Goal: Task Accomplishment & Management: Complete application form

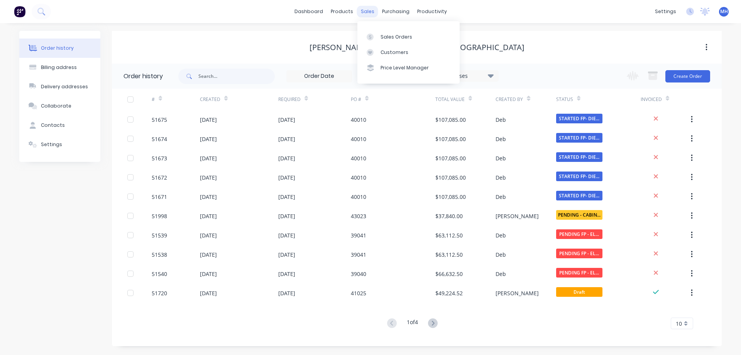
click at [366, 12] on div "sales" at bounding box center [367, 12] width 21 height 12
click at [388, 39] on div "Sales Orders" at bounding box center [397, 37] width 32 height 7
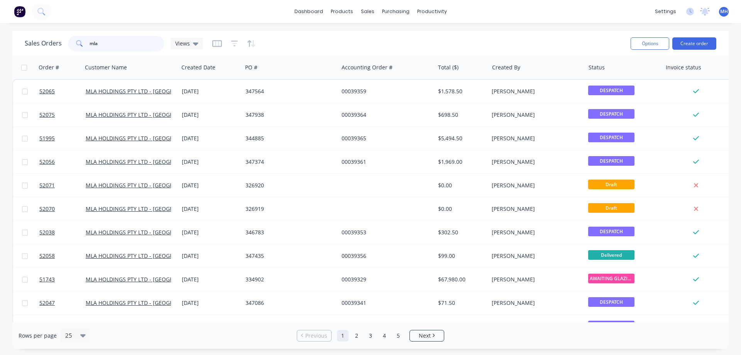
drag, startPoint x: 103, startPoint y: 42, endPoint x: 52, endPoint y: 51, distance: 51.5
click at [90, 51] on input "mla" at bounding box center [127, 43] width 75 height 15
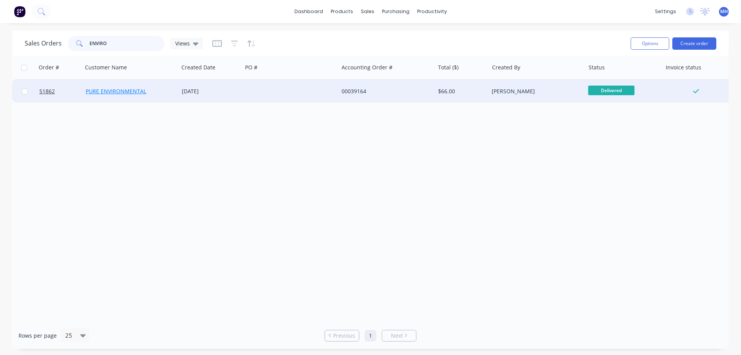
type input "ENVIRO"
click at [121, 93] on link "PURE ENVIRONMENTAL" at bounding box center [116, 91] width 61 height 7
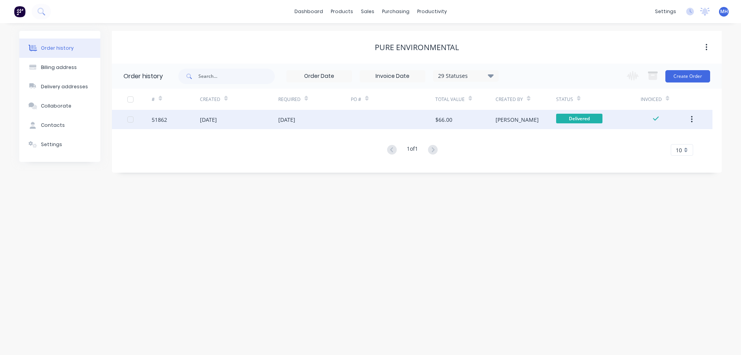
click at [247, 118] on div "[DATE]" at bounding box center [239, 119] width 78 height 19
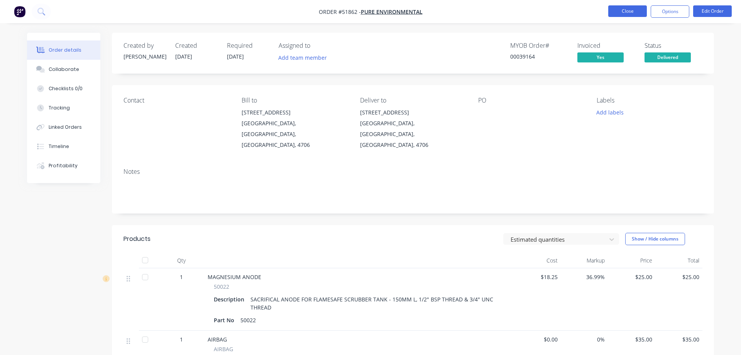
click at [625, 9] on button "Close" at bounding box center [627, 11] width 39 height 12
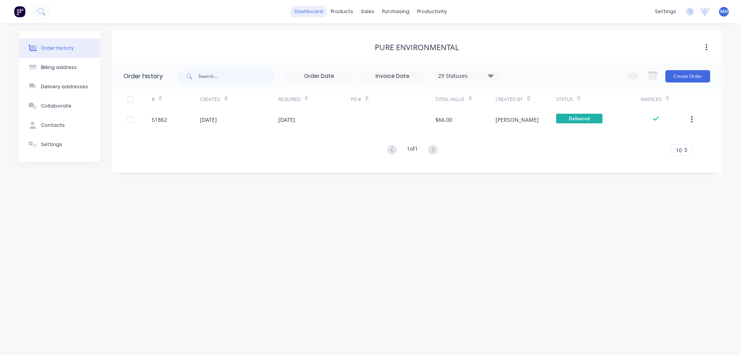
click at [312, 12] on link "dashboard" at bounding box center [309, 12] width 36 height 12
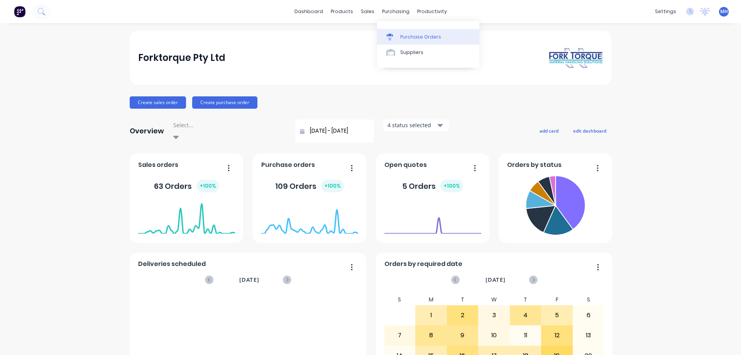
click at [406, 34] on div "Purchase Orders" at bounding box center [420, 37] width 41 height 7
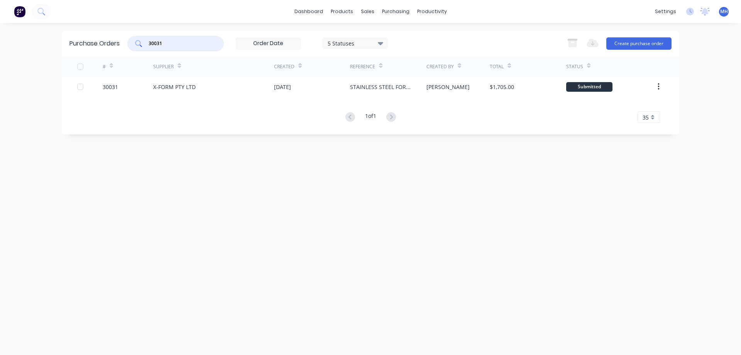
drag, startPoint x: 175, startPoint y: 42, endPoint x: 101, endPoint y: 41, distance: 74.1
click at [148, 41] on input "30031" at bounding box center [180, 44] width 64 height 8
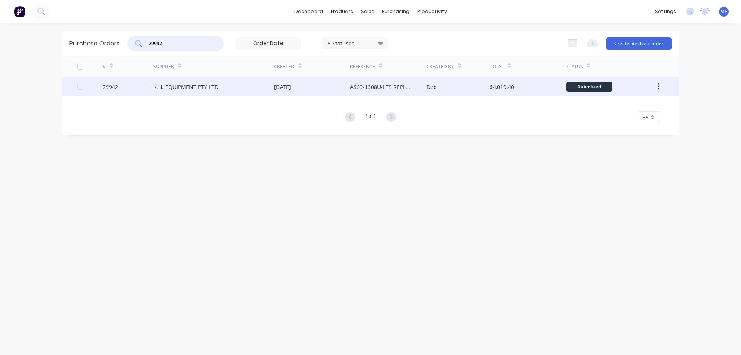
type input "29942"
click at [195, 91] on div "K.H. EQUIPMENT PTY LTD" at bounding box center [185, 87] width 65 height 8
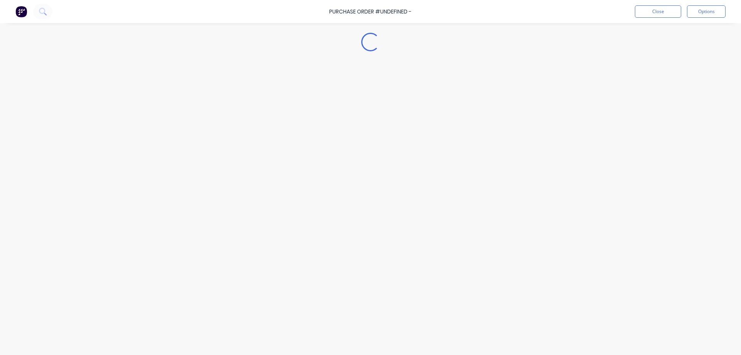
type textarea "x"
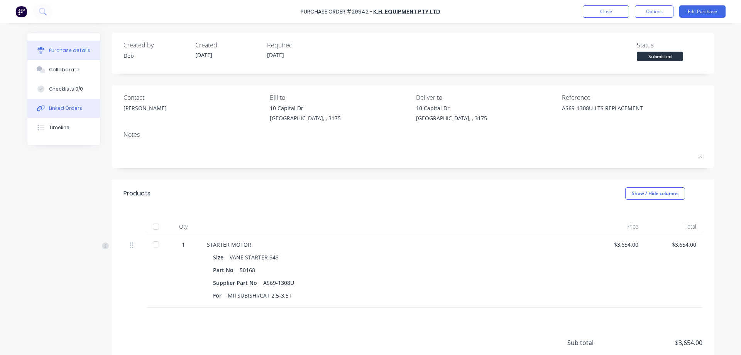
click at [70, 111] on div "Linked Orders" at bounding box center [65, 108] width 33 height 7
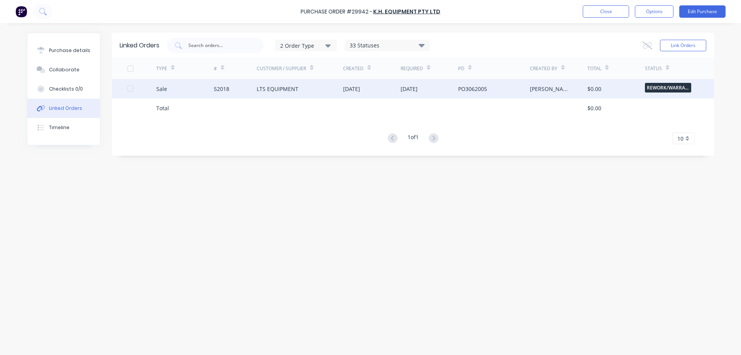
click at [371, 97] on div "[DATE]" at bounding box center [372, 88] width 58 height 19
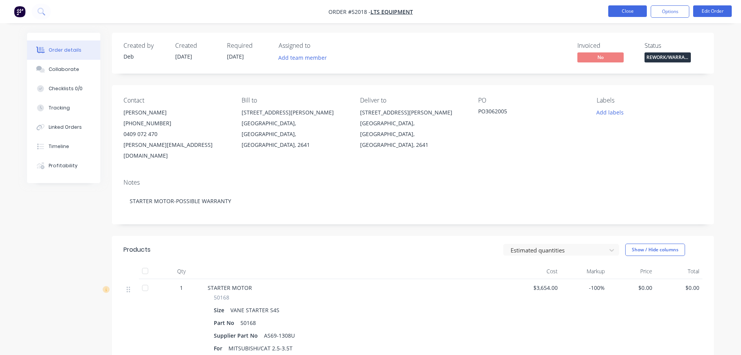
click at [621, 12] on button "Close" at bounding box center [627, 11] width 39 height 12
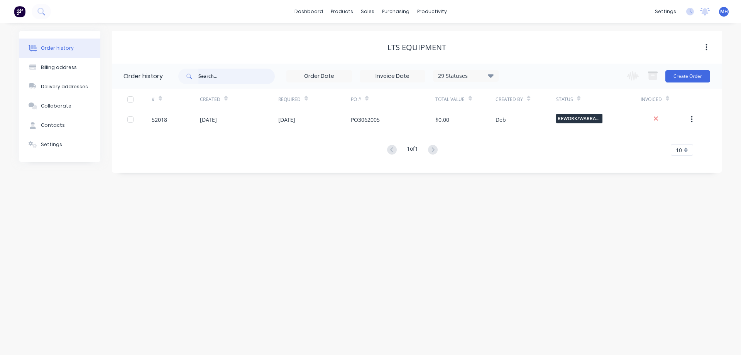
click at [217, 78] on input "text" at bounding box center [236, 76] width 76 height 15
click at [389, 14] on div "purchasing" at bounding box center [395, 12] width 35 height 12
click at [406, 36] on div "Purchase Orders" at bounding box center [420, 37] width 41 height 7
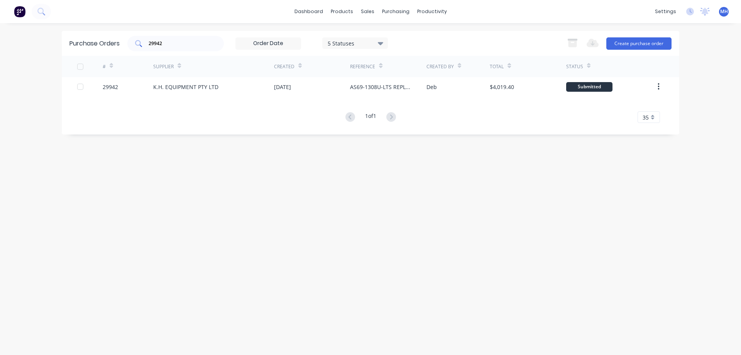
drag, startPoint x: 170, startPoint y: 39, endPoint x: 131, endPoint y: 44, distance: 38.9
click at [129, 44] on div "29942" at bounding box center [175, 43] width 96 height 15
drag, startPoint x: 156, startPoint y: 44, endPoint x: 150, endPoint y: 44, distance: 6.2
click at [150, 44] on input "29942" at bounding box center [180, 44] width 64 height 8
drag, startPoint x: 164, startPoint y: 47, endPoint x: 131, endPoint y: 47, distance: 32.8
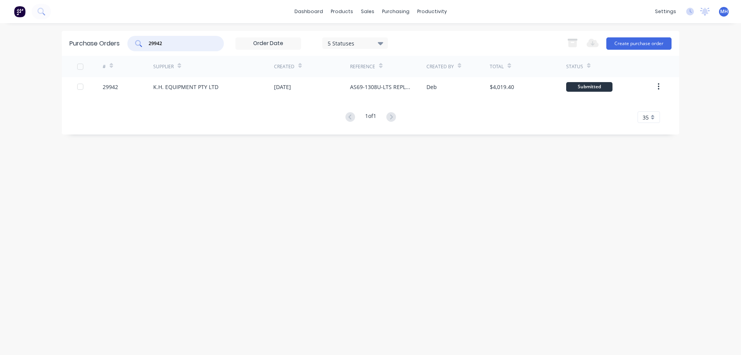
click at [148, 47] on input "29942" at bounding box center [180, 44] width 64 height 8
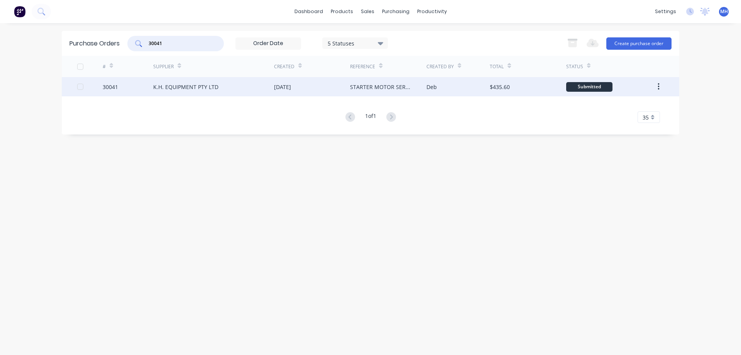
type input "30041"
click at [246, 87] on div "K.H. EQUIPMENT PTY LTD" at bounding box center [213, 86] width 121 height 19
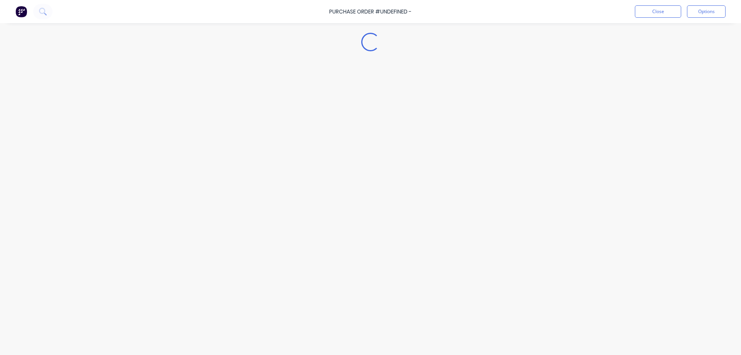
type textarea "x"
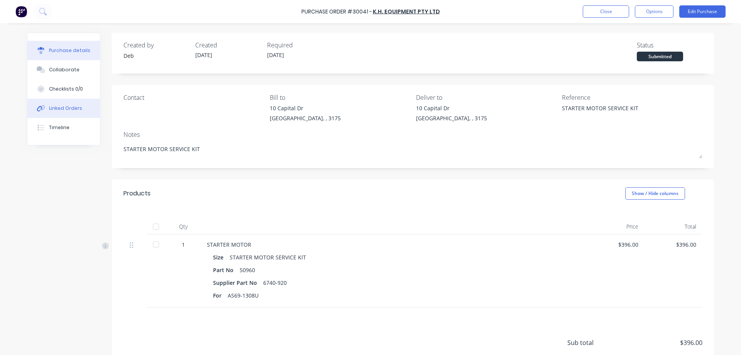
click at [60, 108] on div "Linked Orders" at bounding box center [65, 108] width 33 height 7
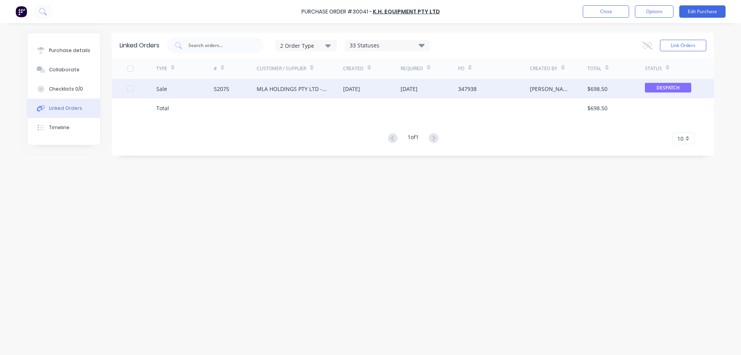
click at [278, 86] on div "MLA HOLDINGS PTY LTD - [GEOGRAPHIC_DATA]" at bounding box center [292, 89] width 71 height 8
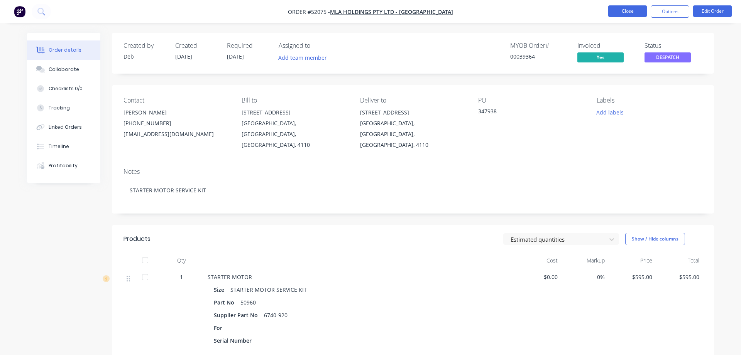
click at [631, 9] on button "Close" at bounding box center [627, 11] width 39 height 12
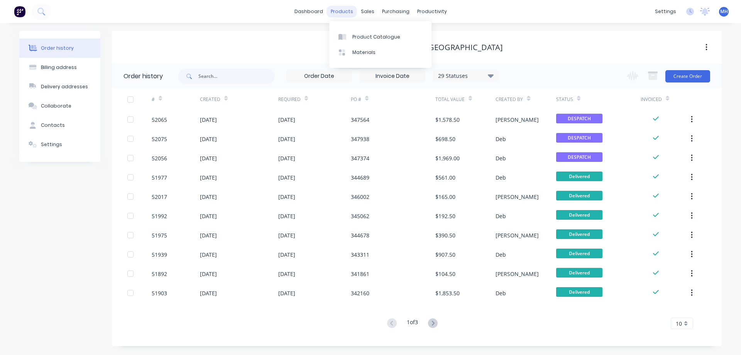
click at [342, 13] on div "products" at bounding box center [342, 12] width 30 height 12
click at [373, 36] on div "Product Catalogue" at bounding box center [376, 37] width 48 height 7
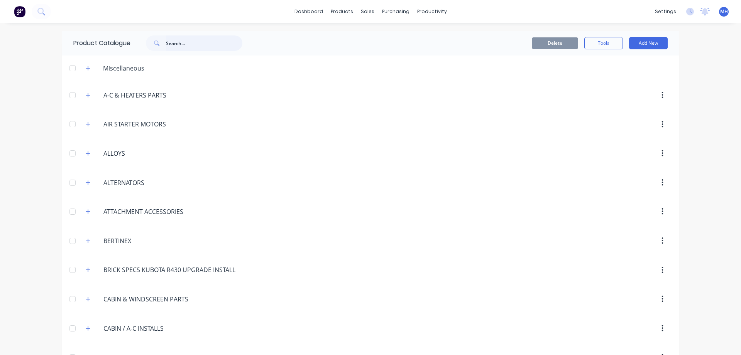
click at [174, 42] on input "text" at bounding box center [204, 43] width 76 height 15
type input "stop cable"
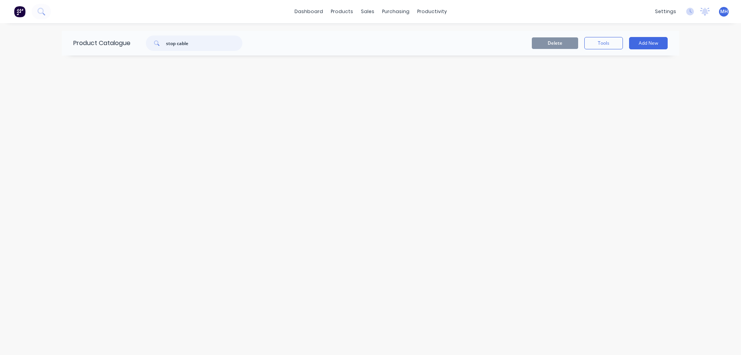
drag, startPoint x: 192, startPoint y: 42, endPoint x: 59, endPoint y: 36, distance: 133.7
click at [166, 36] on input "stop cable" at bounding box center [204, 43] width 76 height 15
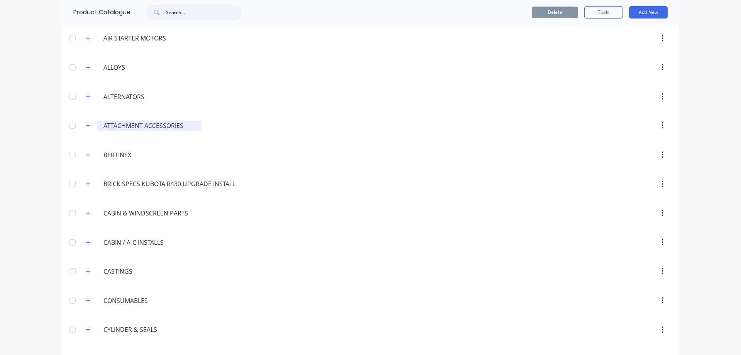
scroll to position [88, 0]
click at [89, 125] on icon "button" at bounding box center [88, 123] width 5 height 5
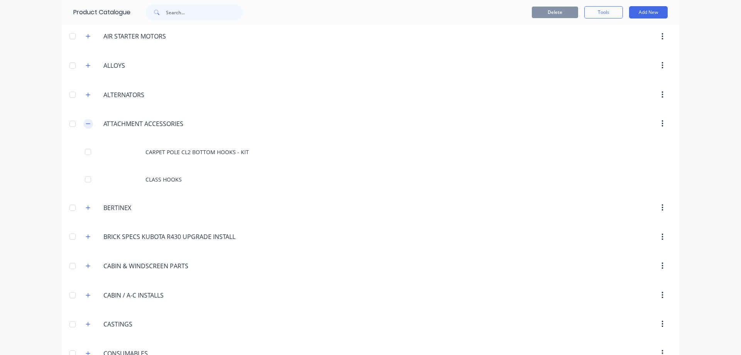
click at [88, 125] on icon "button" at bounding box center [88, 123] width 5 height 5
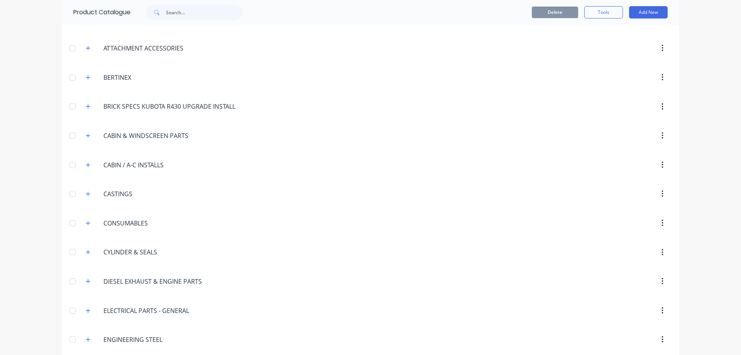
scroll to position [220, 0]
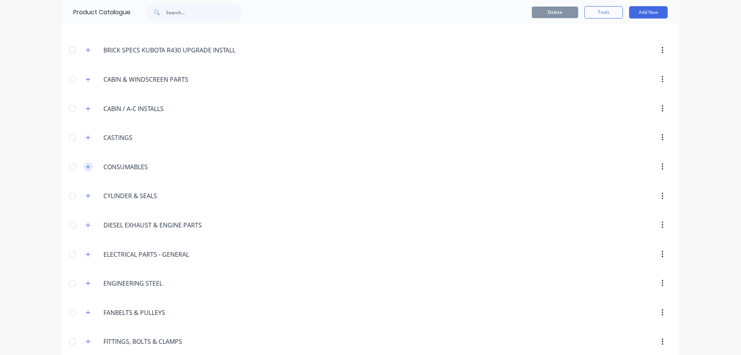
click at [87, 168] on icon "button" at bounding box center [88, 166] width 5 height 5
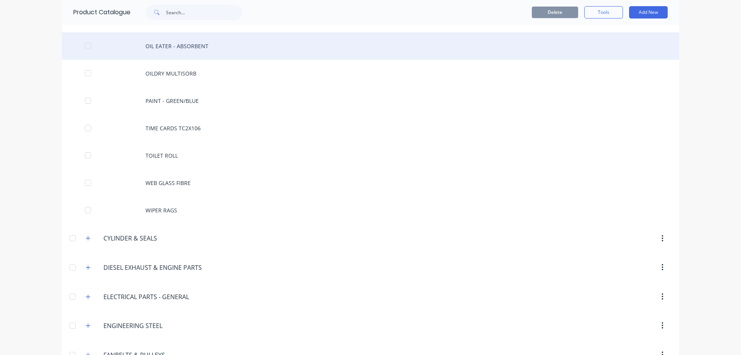
scroll to position [308, 0]
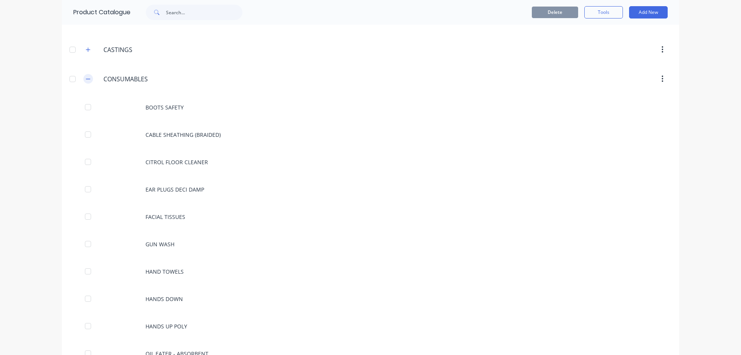
click at [88, 80] on icon "button" at bounding box center [88, 78] width 5 height 5
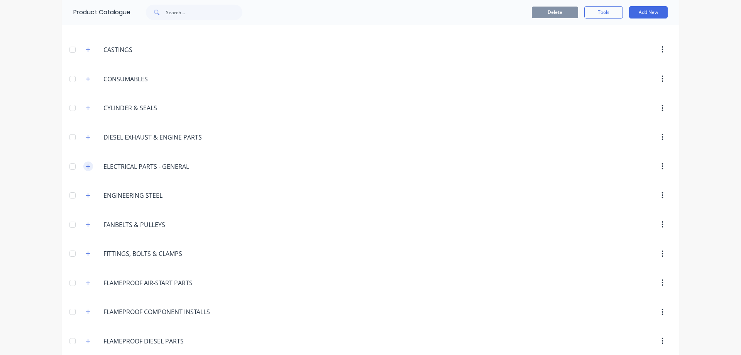
click at [87, 168] on icon "button" at bounding box center [88, 166] width 5 height 5
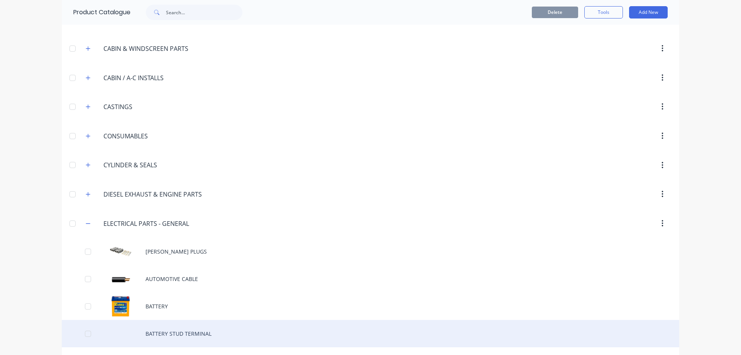
scroll to position [264, 0]
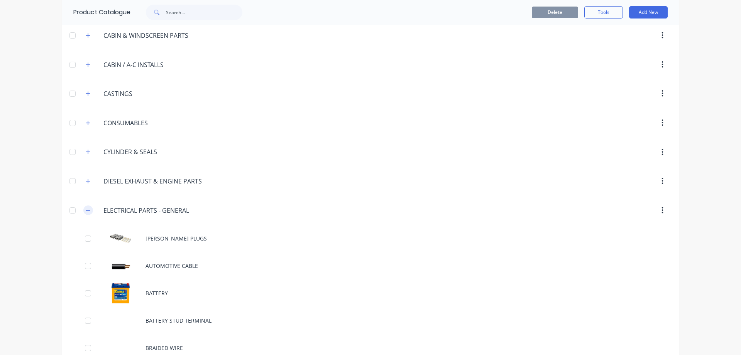
click at [90, 208] on icon "button" at bounding box center [88, 210] width 5 height 5
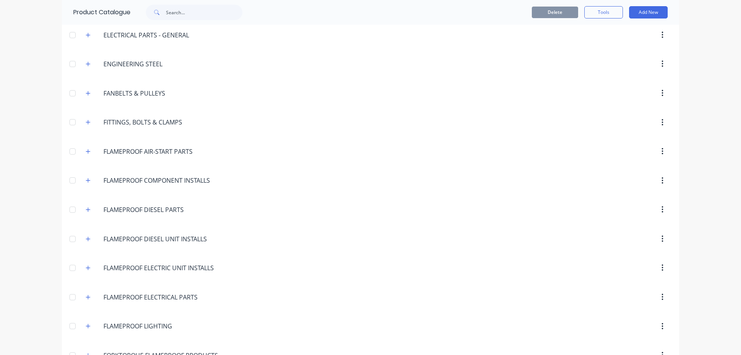
scroll to position [440, 0]
click at [88, 154] on button "button" at bounding box center [88, 151] width 10 height 10
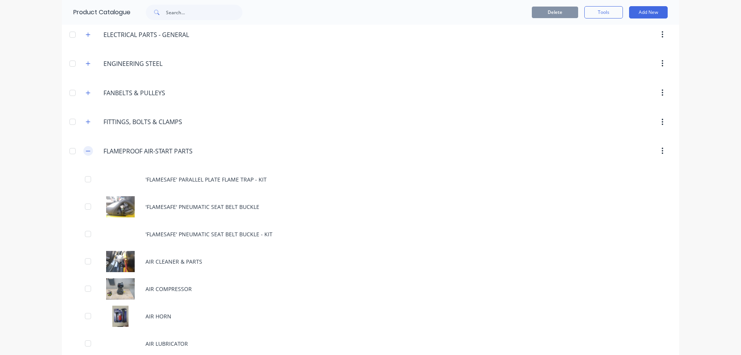
click at [86, 149] on button "button" at bounding box center [88, 151] width 10 height 10
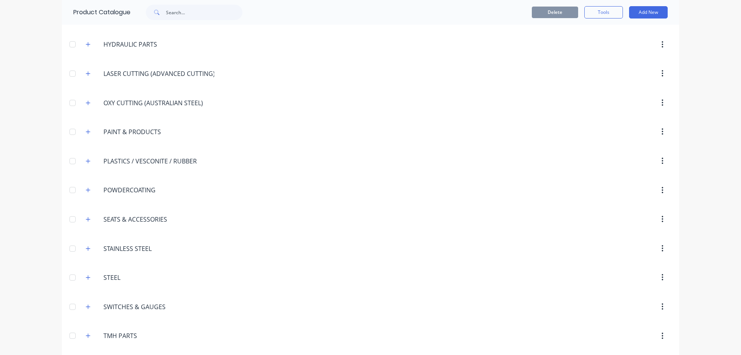
scroll to position [880, 0]
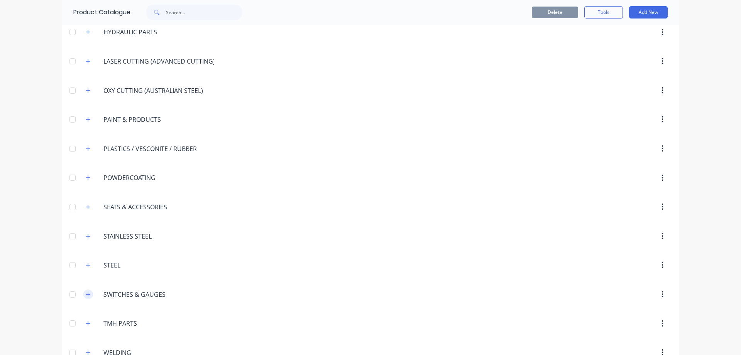
click at [88, 294] on icon "button" at bounding box center [88, 294] width 5 height 5
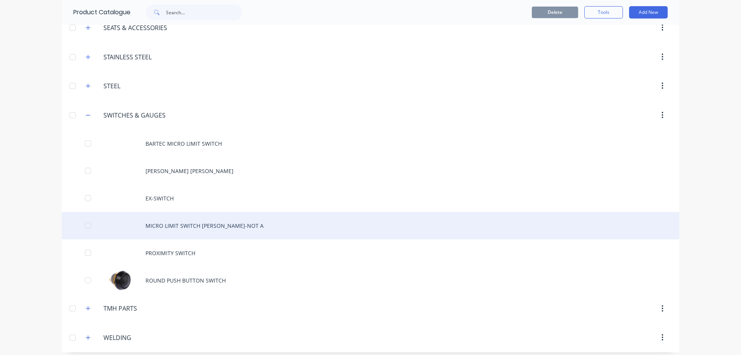
scroll to position [1065, 0]
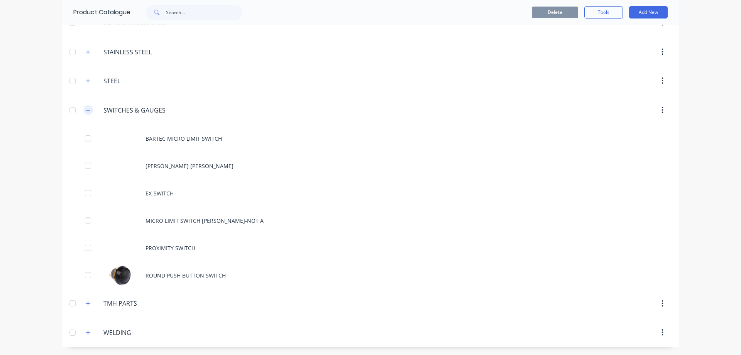
click at [88, 112] on icon "button" at bounding box center [88, 110] width 5 height 5
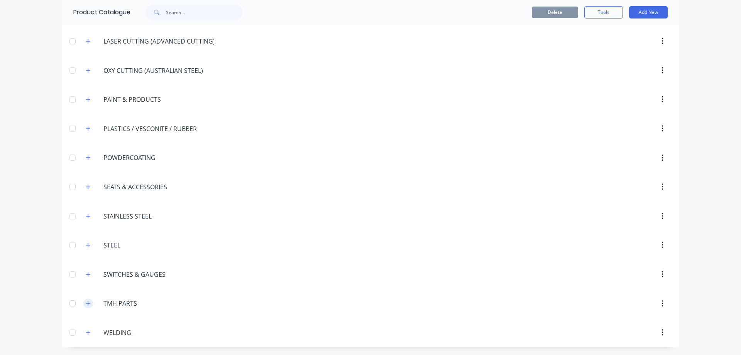
click at [87, 304] on icon "button" at bounding box center [88, 304] width 4 height 4
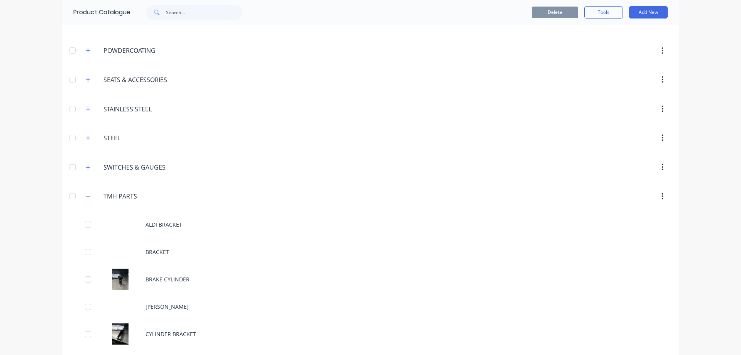
scroll to position [988, 0]
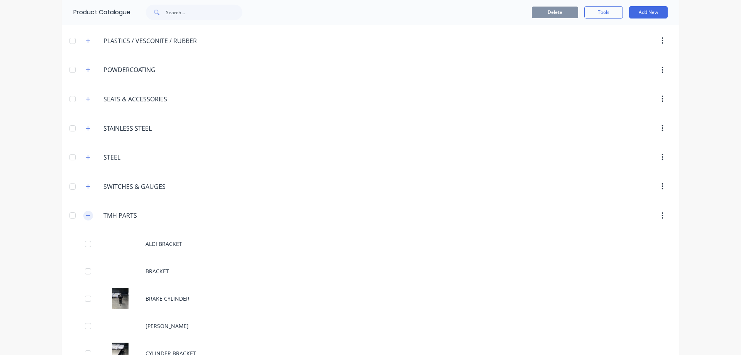
click at [90, 216] on icon "button" at bounding box center [88, 216] width 4 height 0
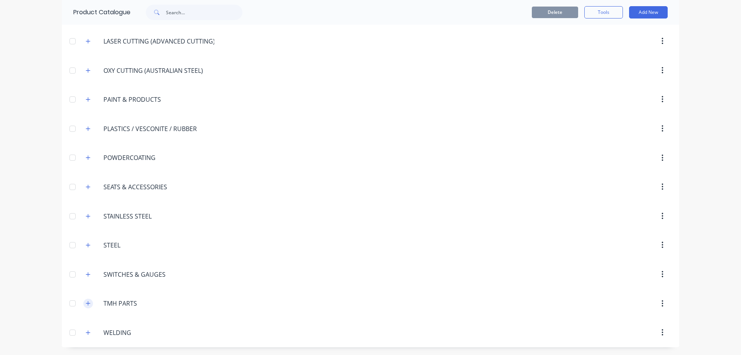
click at [87, 307] on button "button" at bounding box center [88, 304] width 10 height 10
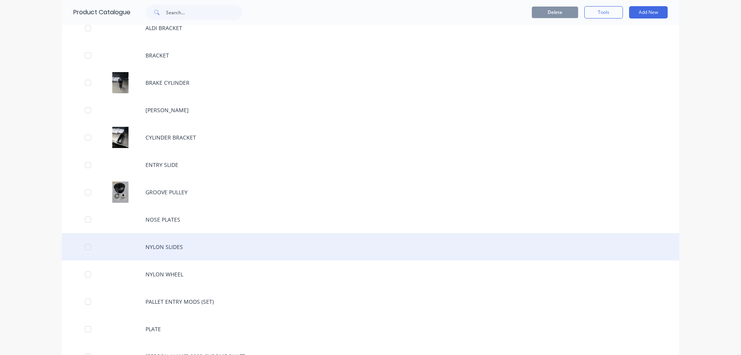
scroll to position [1072, 0]
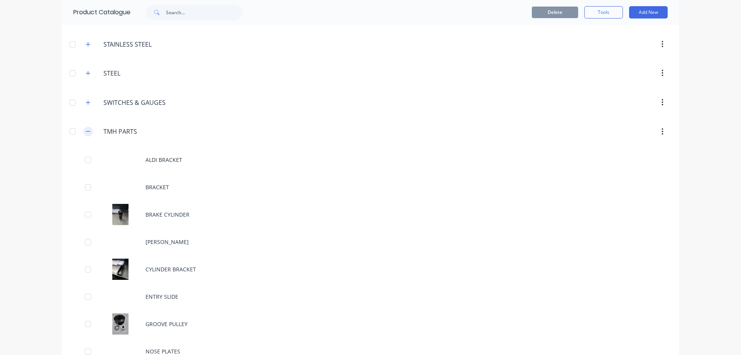
click at [90, 132] on icon "button" at bounding box center [88, 132] width 4 height 0
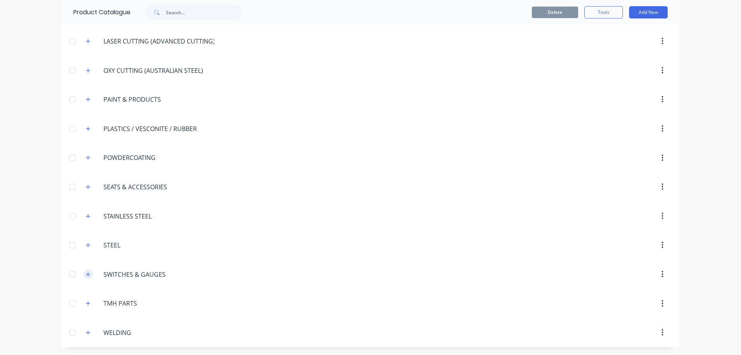
click at [90, 275] on icon "button" at bounding box center [88, 274] width 5 height 5
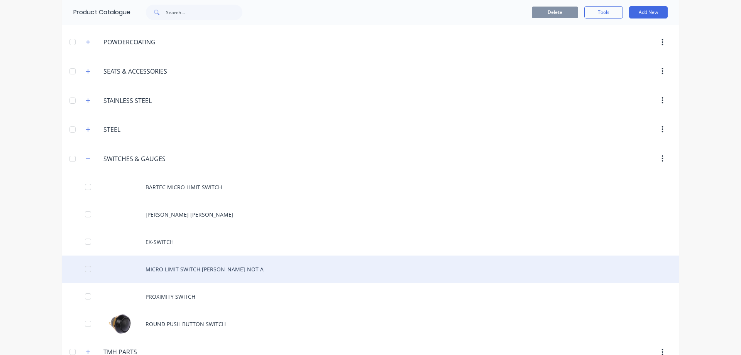
scroll to position [1032, 0]
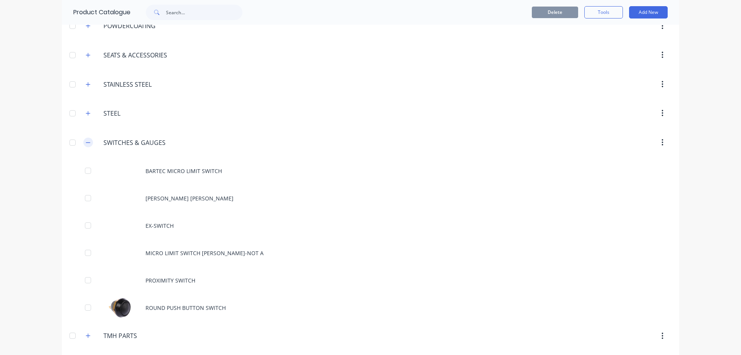
click at [84, 143] on button "button" at bounding box center [88, 143] width 10 height 10
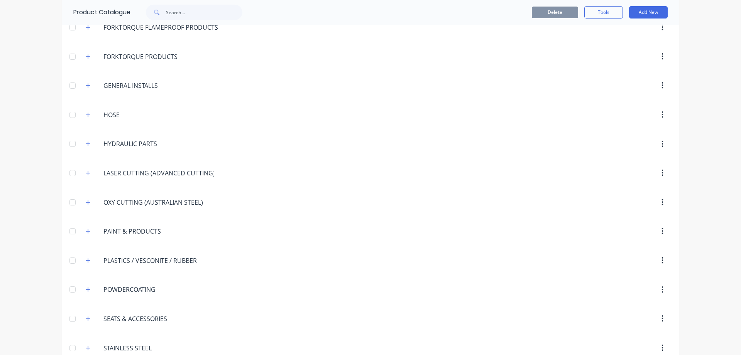
scroll to position [724, 0]
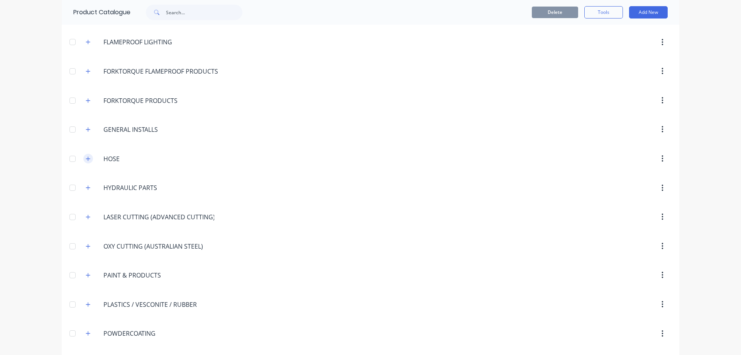
click at [90, 159] on icon "button" at bounding box center [88, 159] width 4 height 4
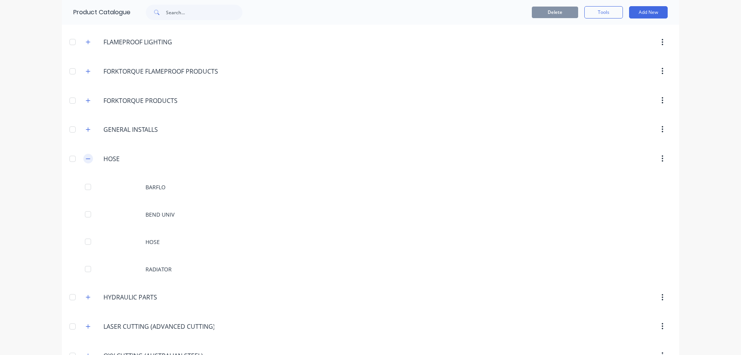
click at [90, 159] on icon "button" at bounding box center [88, 159] width 4 height 0
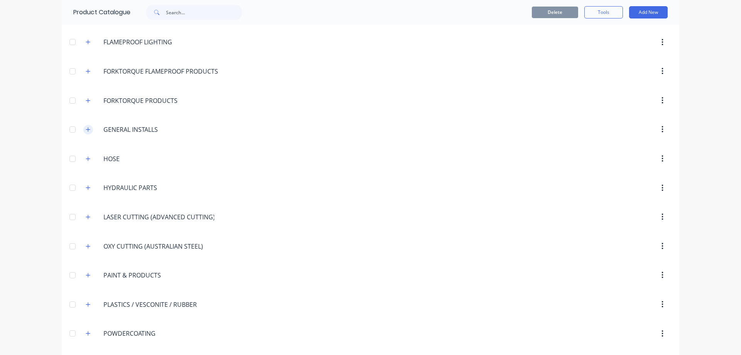
click at [85, 130] on button "button" at bounding box center [88, 130] width 10 height 10
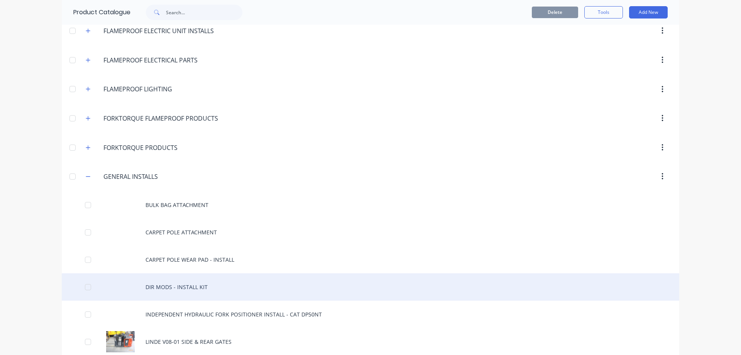
scroll to position [636, 0]
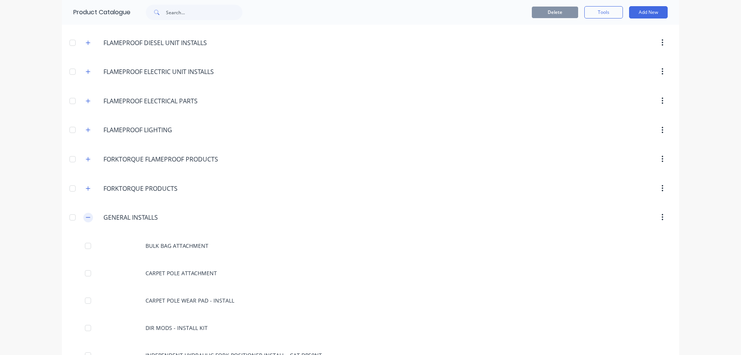
click at [88, 219] on icon "button" at bounding box center [88, 217] width 5 height 5
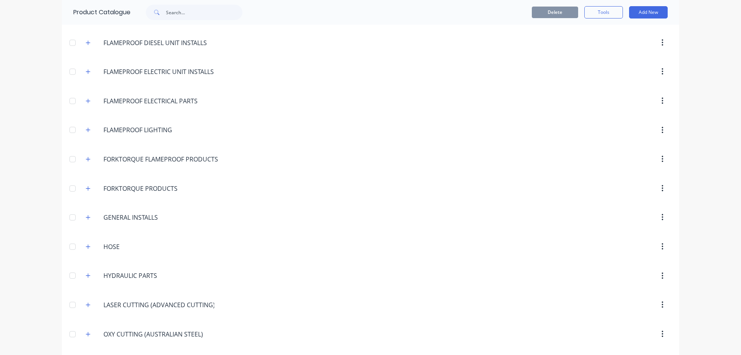
drag, startPoint x: 89, startPoint y: 187, endPoint x: 58, endPoint y: 186, distance: 31.3
click at [58, 186] on div "dashboard products sales purchasing productivity dashboard products Product Cat…" at bounding box center [370, 177] width 741 height 355
click at [86, 188] on icon "button" at bounding box center [88, 188] width 5 height 5
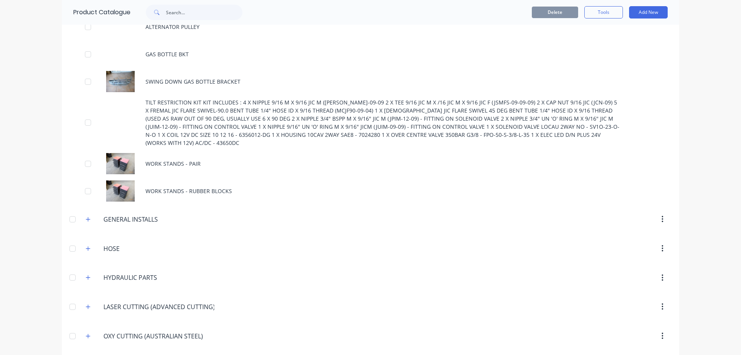
scroll to position [812, 0]
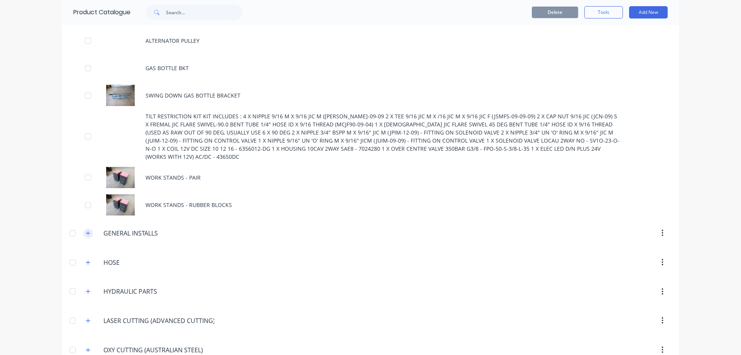
click at [87, 232] on icon "button" at bounding box center [88, 234] width 4 height 4
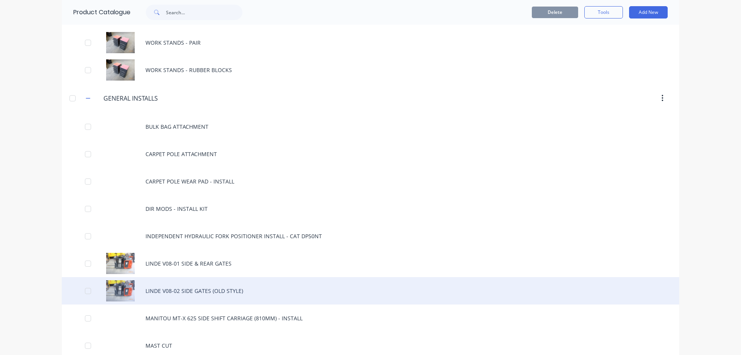
scroll to position [900, 0]
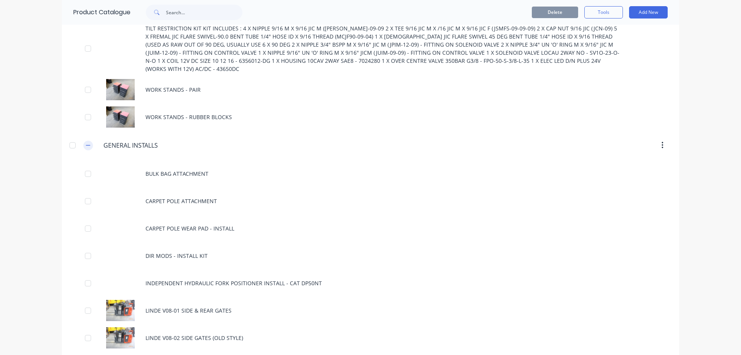
click at [87, 143] on icon "button" at bounding box center [88, 145] width 5 height 5
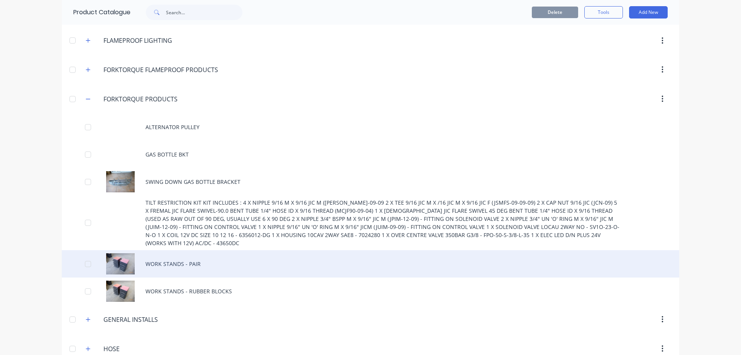
scroll to position [724, 0]
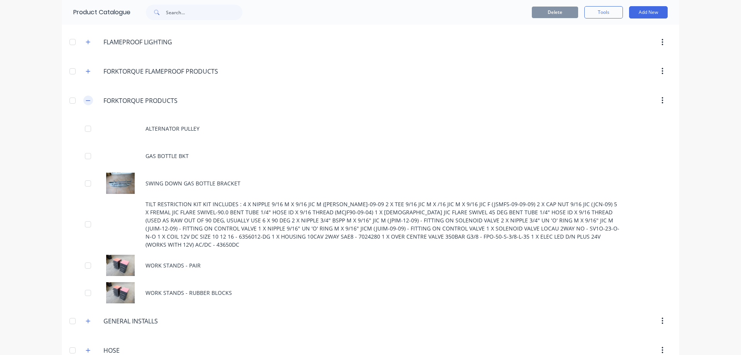
click at [85, 101] on button "button" at bounding box center [88, 101] width 10 height 10
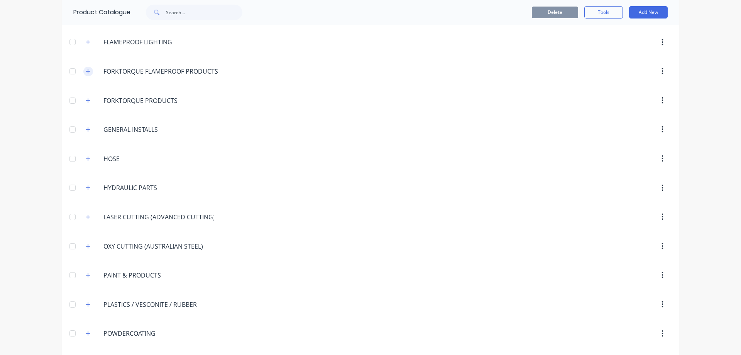
click at [88, 69] on icon "button" at bounding box center [88, 71] width 5 height 5
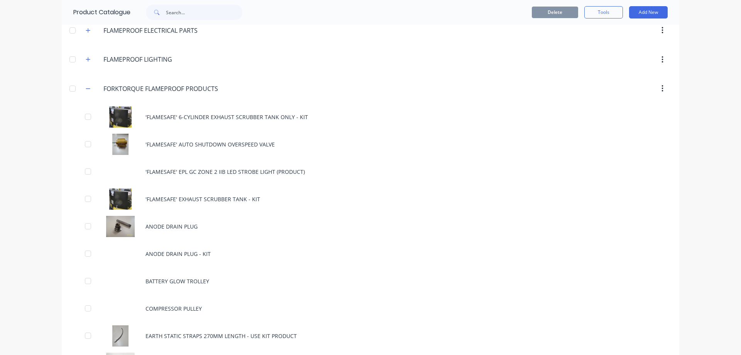
scroll to position [680, 0]
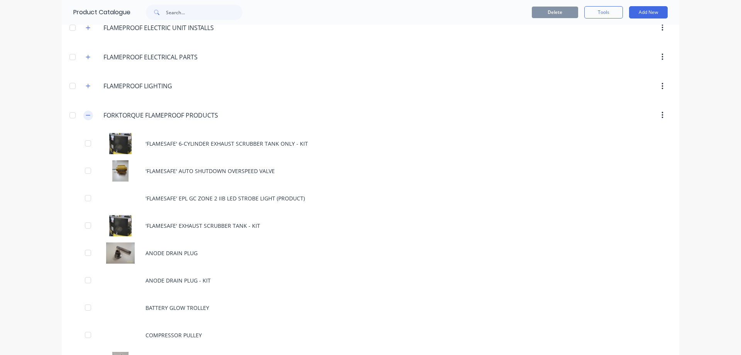
click at [89, 117] on icon "button" at bounding box center [88, 115] width 5 height 5
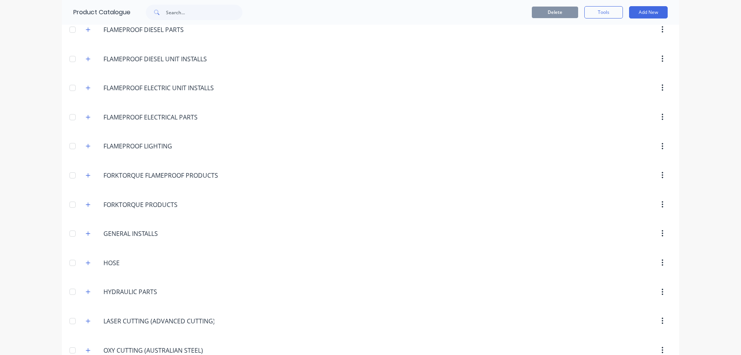
scroll to position [592, 0]
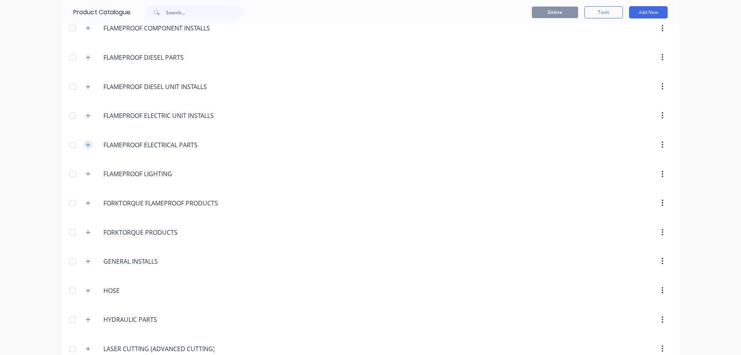
click at [88, 144] on icon "button" at bounding box center [88, 144] width 5 height 5
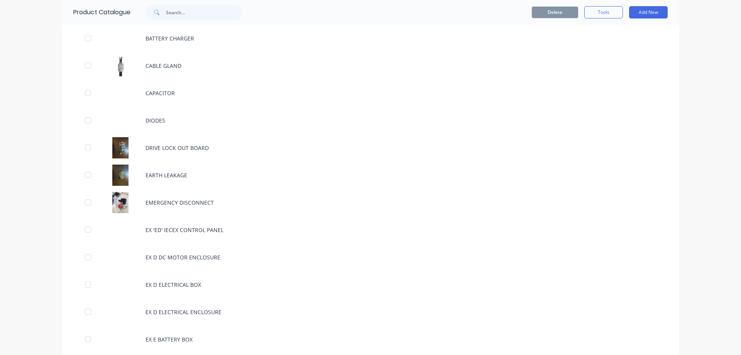
scroll to position [856, 0]
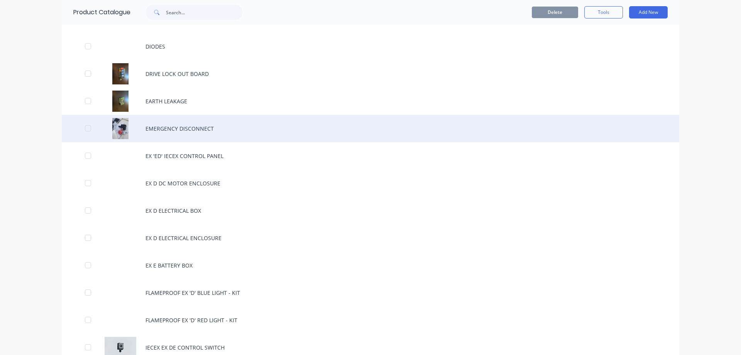
click at [173, 135] on div "EMERGENCY DISCONNECT" at bounding box center [371, 128] width 618 height 27
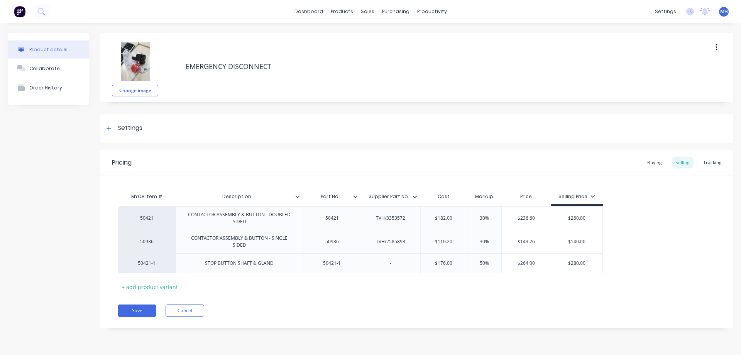
type textarea "x"
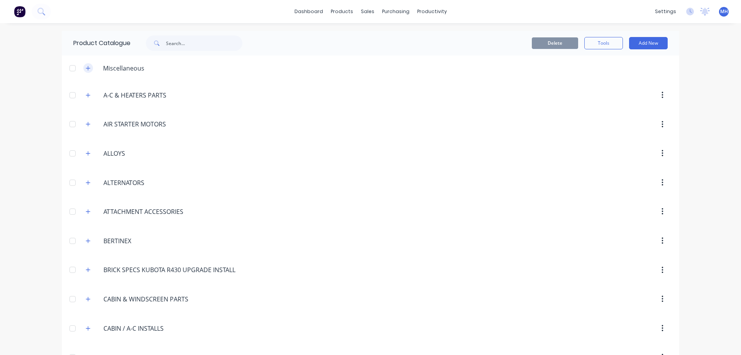
click at [86, 69] on icon "button" at bounding box center [88, 68] width 5 height 5
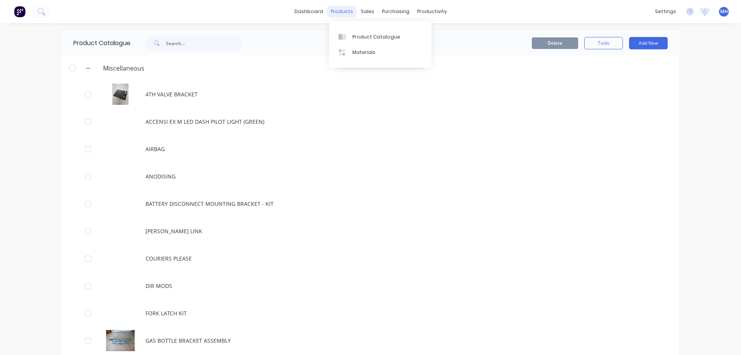
click at [340, 11] on div "products" at bounding box center [342, 12] width 30 height 12
click at [358, 34] on div "Product Catalogue" at bounding box center [376, 37] width 48 height 7
click at [86, 66] on icon "button" at bounding box center [88, 68] width 5 height 5
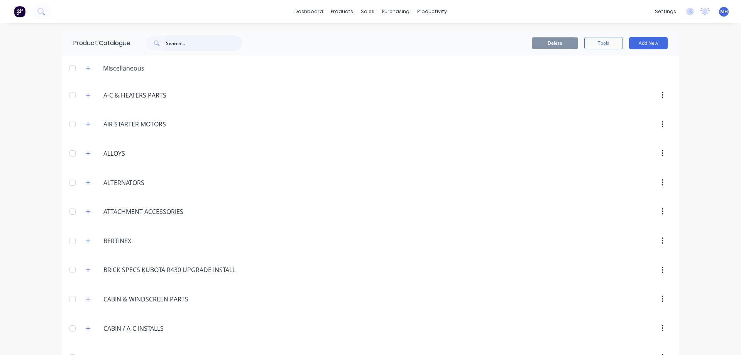
click at [208, 41] on input "text" at bounding box center [204, 43] width 76 height 15
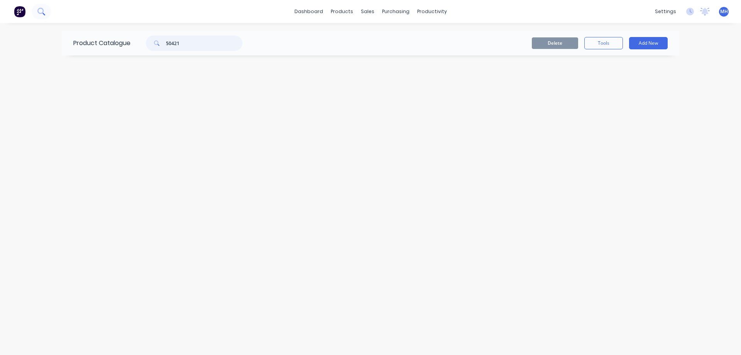
type input "50421"
click at [44, 8] on button at bounding box center [41, 11] width 19 height 15
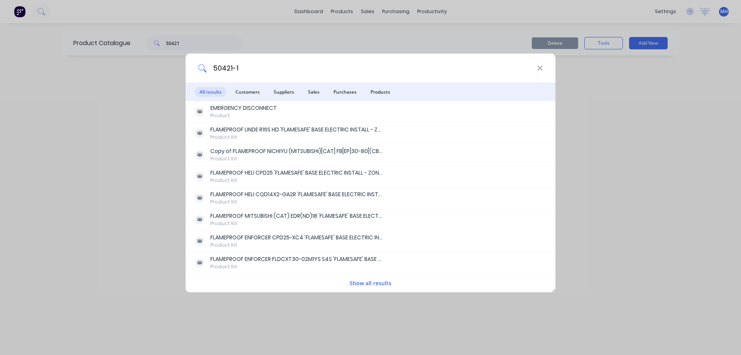
type input "50421-1"
click at [378, 282] on button "Show all results" at bounding box center [370, 283] width 46 height 9
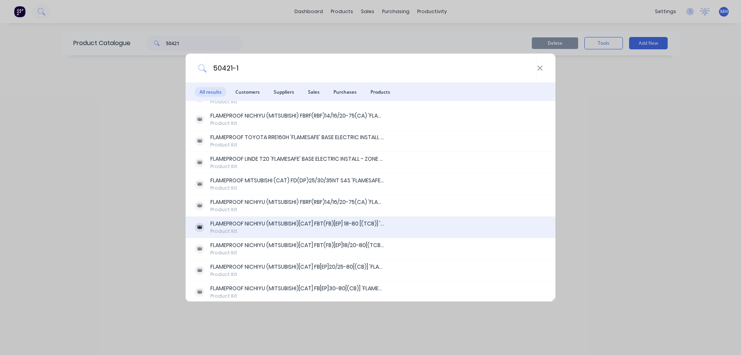
scroll to position [253, 0]
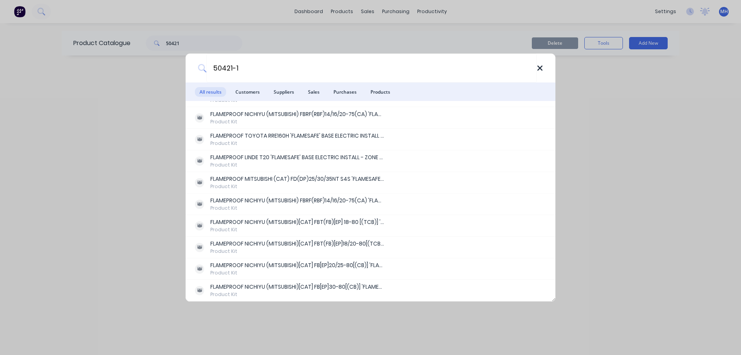
click at [542, 68] on icon at bounding box center [540, 68] width 6 height 8
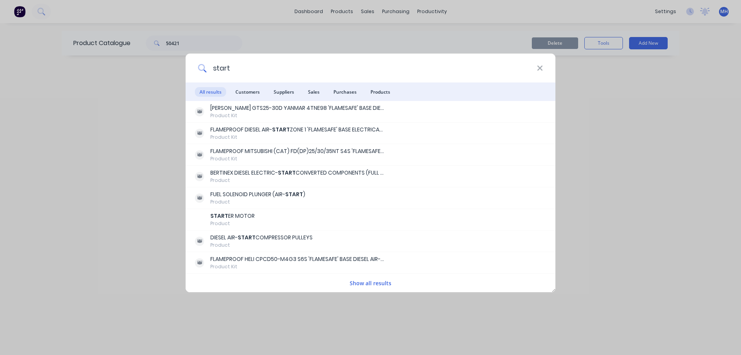
click at [242, 71] on input "start" at bounding box center [372, 68] width 330 height 29
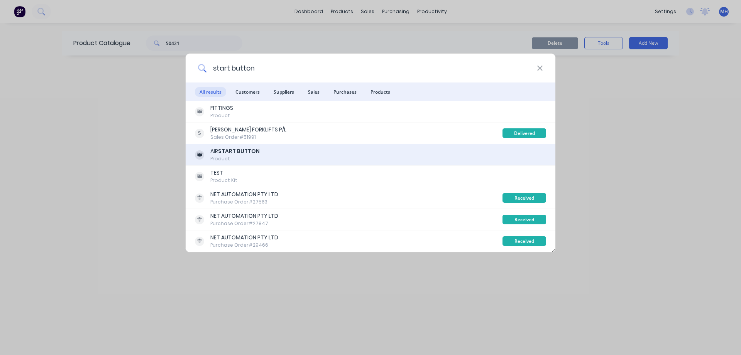
type input "start button"
click at [254, 151] on b "START BUTTON" at bounding box center [239, 151] width 42 height 8
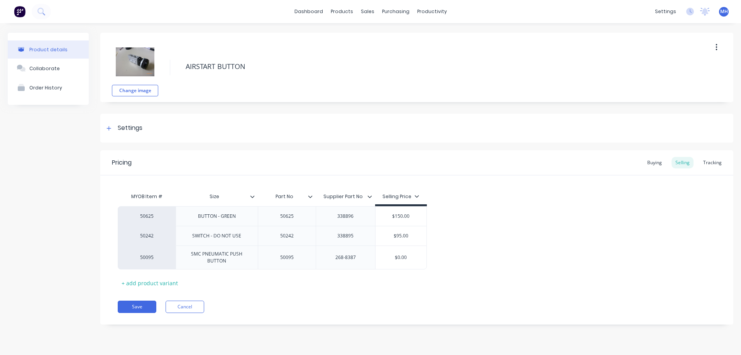
type textarea "x"
click at [368, 14] on div "sales" at bounding box center [367, 12] width 21 height 12
click at [377, 43] on link "Sales Orders" at bounding box center [408, 36] width 102 height 15
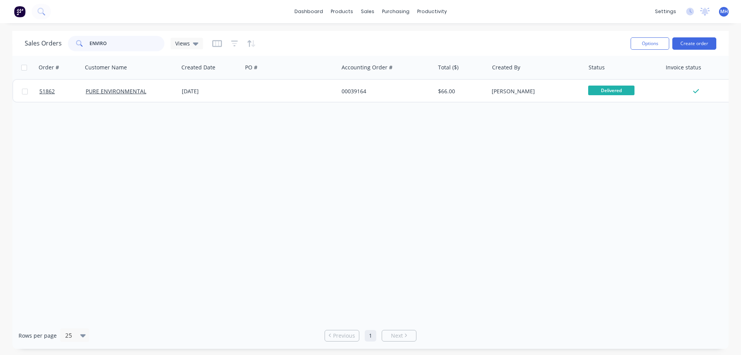
drag, startPoint x: 122, startPoint y: 39, endPoint x: 28, endPoint y: 42, distance: 93.5
click at [90, 42] on input "ENVIRO" at bounding box center [127, 43] width 75 height 15
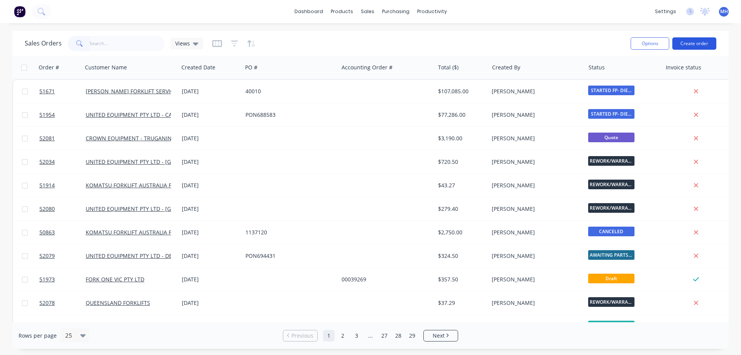
click at [691, 45] on button "Create order" at bounding box center [694, 43] width 44 height 12
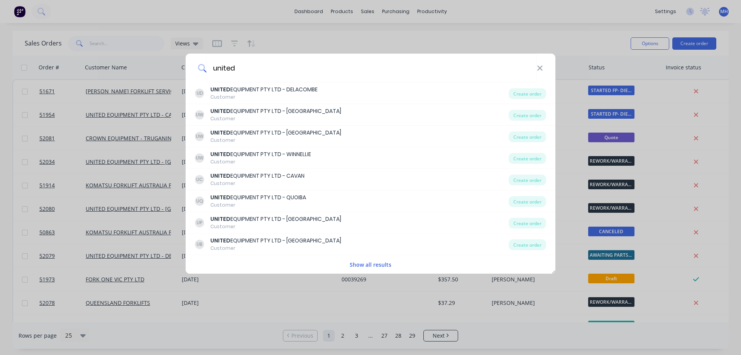
type input "united"
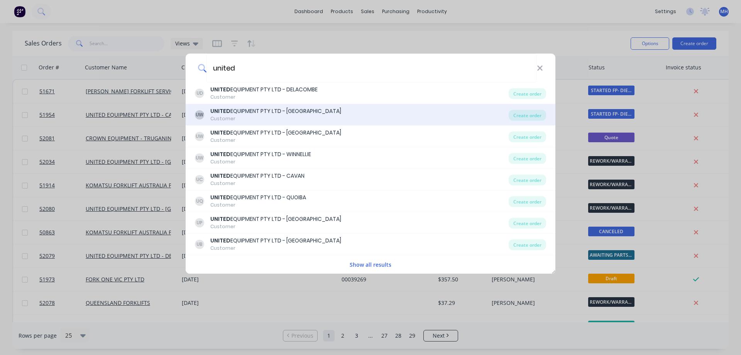
click at [292, 112] on div "UNITED EQUIPMENT PTY LTD - [GEOGRAPHIC_DATA]" at bounding box center [275, 111] width 131 height 8
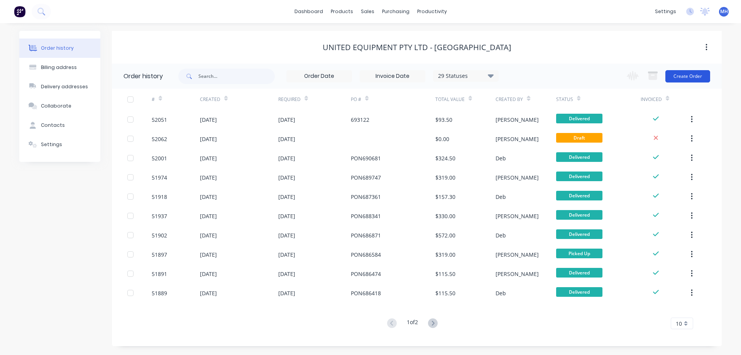
click at [692, 76] on button "Create Order" at bounding box center [687, 76] width 45 height 12
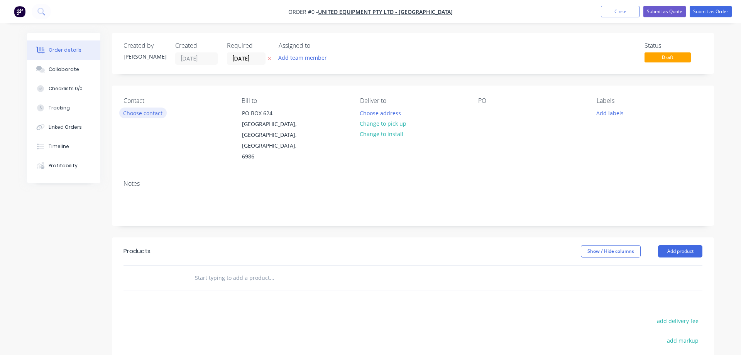
click at [146, 115] on button "Choose contact" at bounding box center [142, 113] width 47 height 10
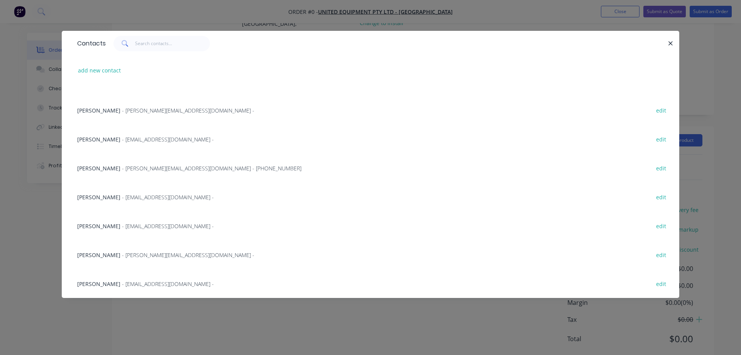
scroll to position [46, 0]
click at [90, 110] on span "[PERSON_NAME]" at bounding box center [98, 111] width 43 height 7
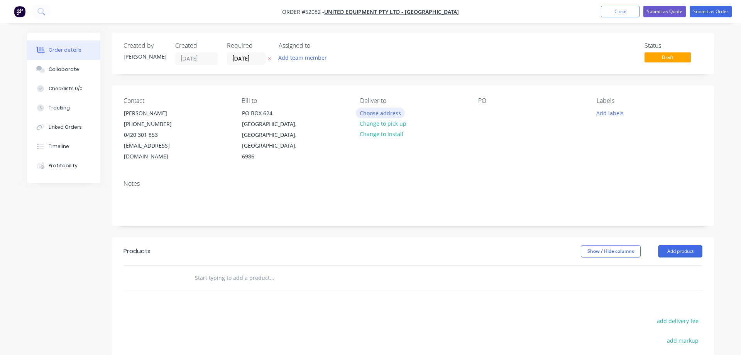
click at [379, 113] on button "Choose address" at bounding box center [380, 113] width 49 height 10
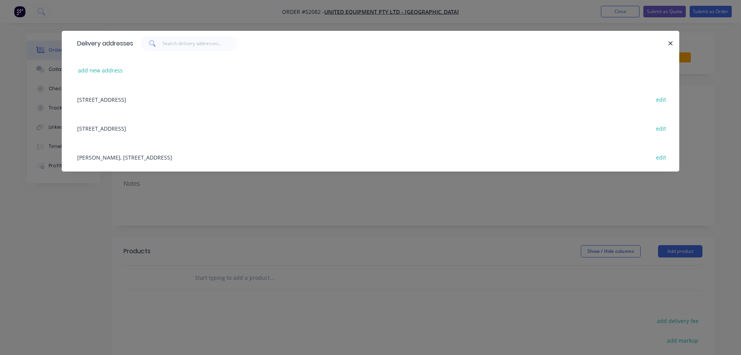
click at [145, 127] on div "[STREET_ADDRESS] edit" at bounding box center [370, 128] width 594 height 29
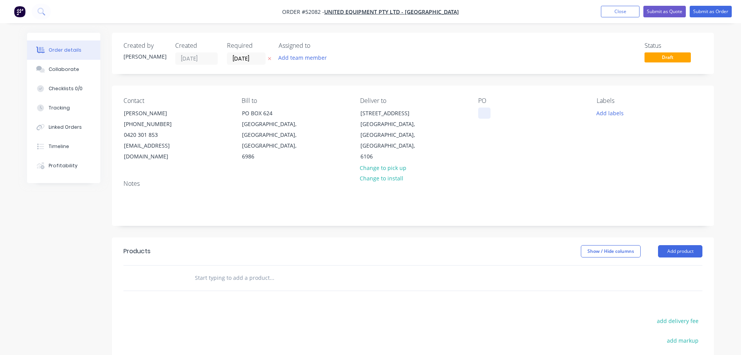
click at [484, 112] on div at bounding box center [484, 113] width 12 height 11
click at [149, 180] on div "Notes" at bounding box center [413, 183] width 579 height 7
click at [138, 180] on div "Notes" at bounding box center [413, 183] width 579 height 7
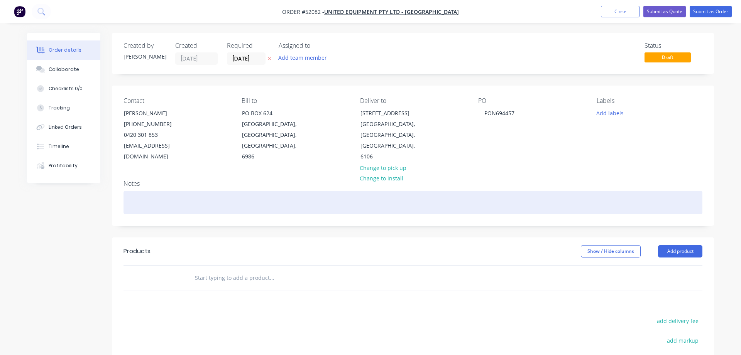
click at [138, 191] on div at bounding box center [413, 203] width 579 height 24
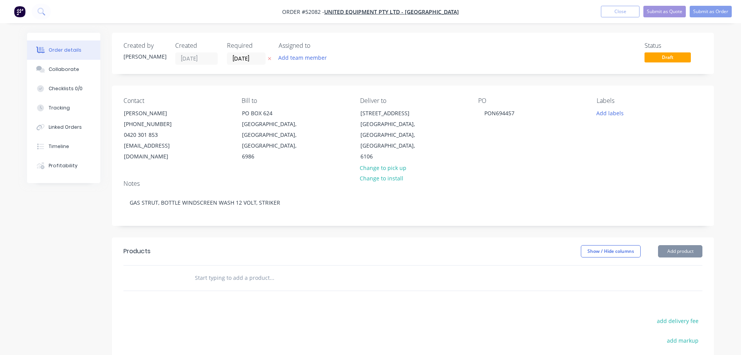
click at [195, 272] on input "text" at bounding box center [272, 278] width 154 height 15
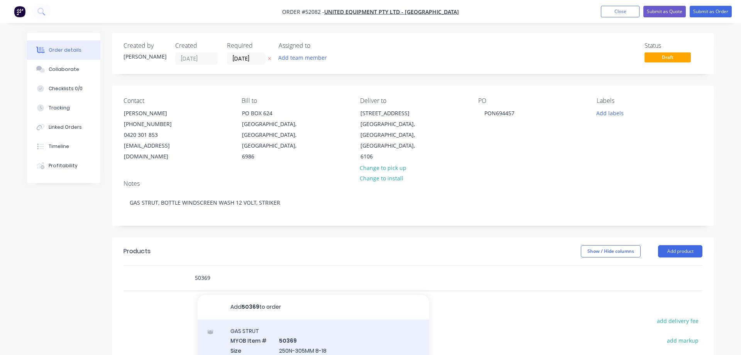
type input "50369"
click at [260, 320] on div "GAS STRUT MYOB Item # 50369 Size 250N-305MM 8-18 Part No 50369 Supplier Part No…" at bounding box center [314, 360] width 232 height 80
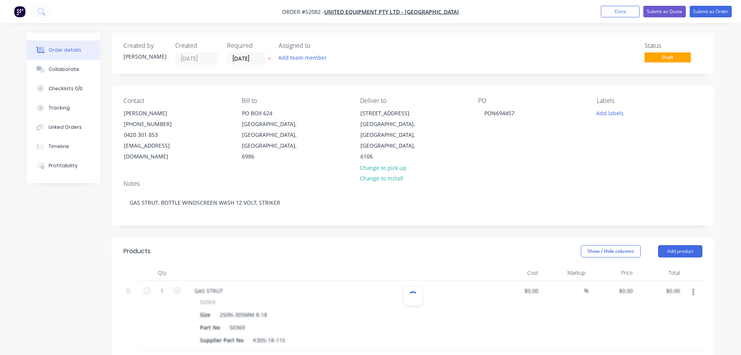
type input "$16.91"
type input "106.98"
type input "$35.00"
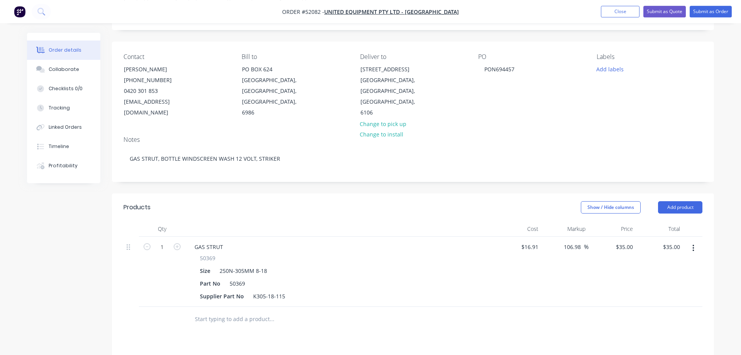
scroll to position [118, 0]
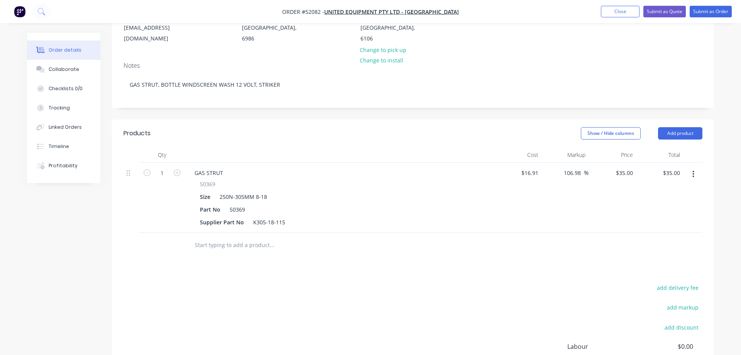
click at [195, 238] on input "text" at bounding box center [272, 245] width 154 height 15
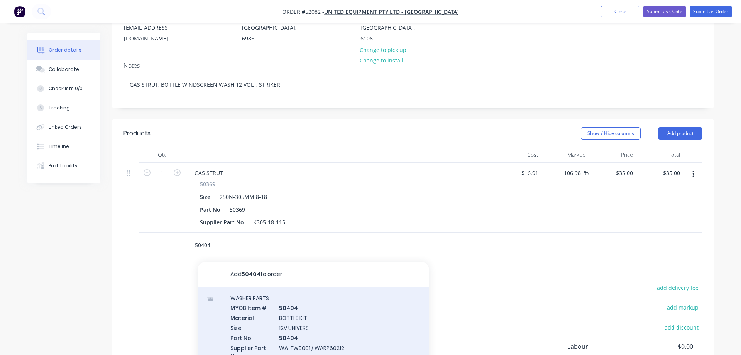
type input "50404"
click at [254, 292] on div "WASHER PARTS MYOB Item # 50404 Material BOTTLE KIT Size 12V UNIVERS Part No 504…" at bounding box center [314, 332] width 232 height 90
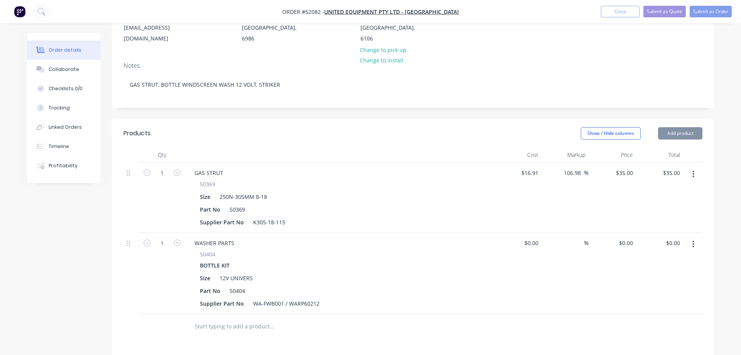
type input "$32.20"
type input "55.28"
type input "$50.00"
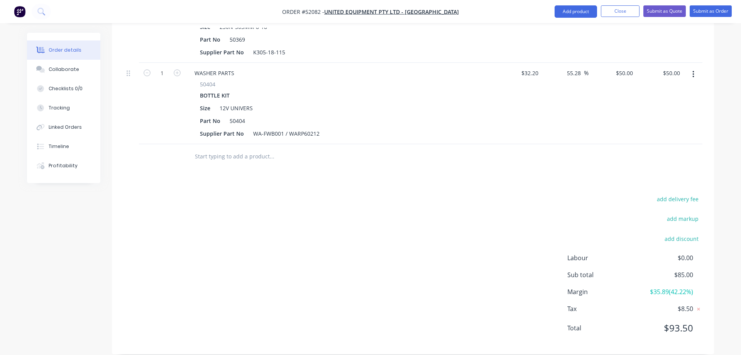
click at [195, 149] on input "text" at bounding box center [272, 156] width 154 height 15
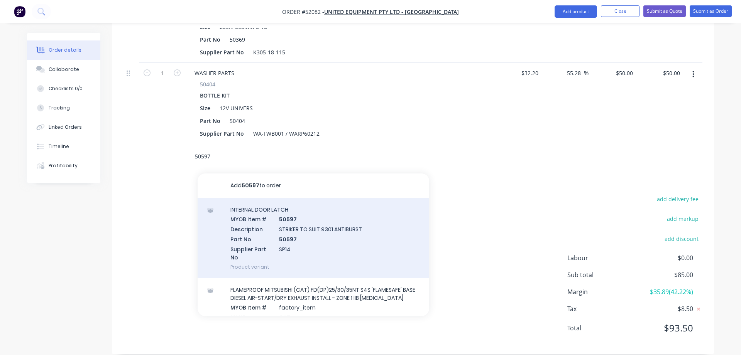
type input "50597"
click at [240, 221] on div "INTERNAL DOOR LATCH MYOB Item # 50597 Description STRIKER TO SUIT 9301 ANTIBURS…" at bounding box center [314, 238] width 232 height 80
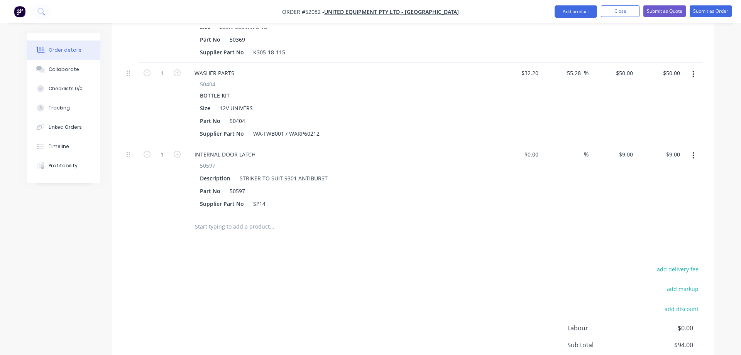
click at [203, 221] on input "text" at bounding box center [272, 226] width 154 height 15
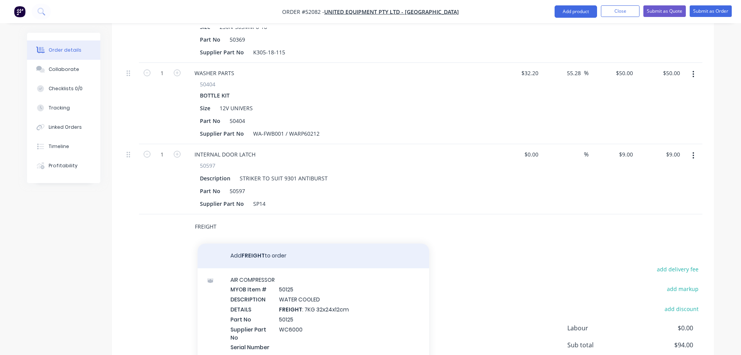
type input "FREIGHT"
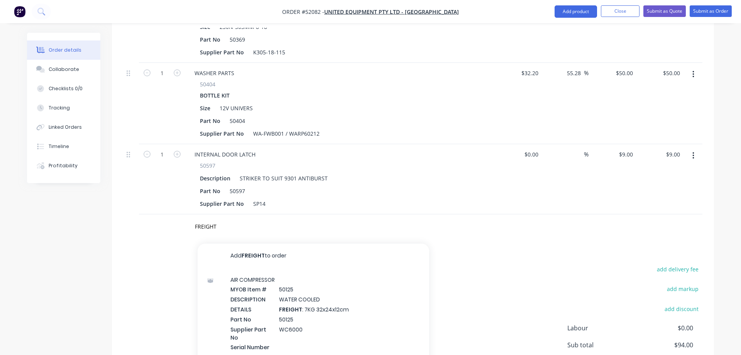
drag, startPoint x: 253, startPoint y: 245, endPoint x: 253, endPoint y: 241, distance: 4.2
click at [253, 245] on button "Add FREIGHT to order" at bounding box center [314, 256] width 232 height 25
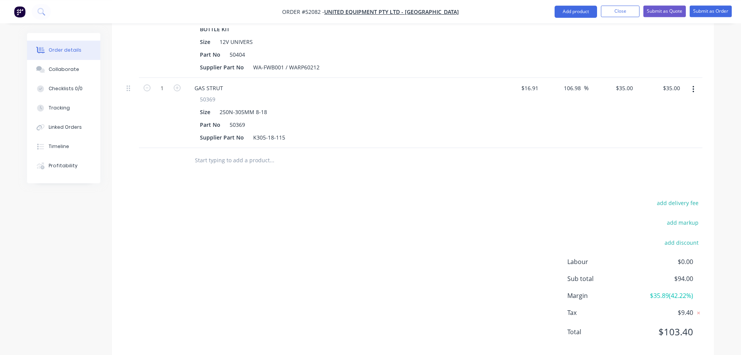
scroll to position [394, 0]
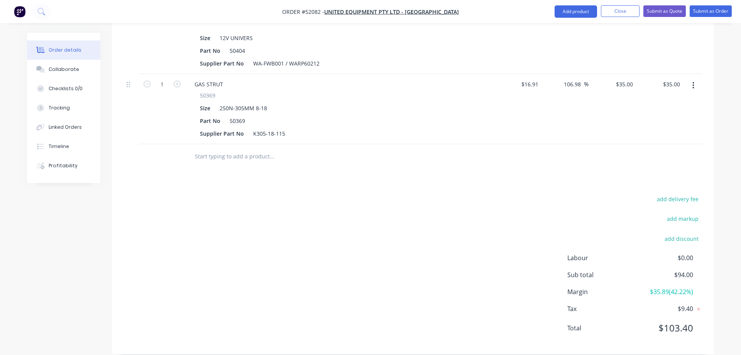
click at [229, 149] on input "text" at bounding box center [272, 156] width 154 height 15
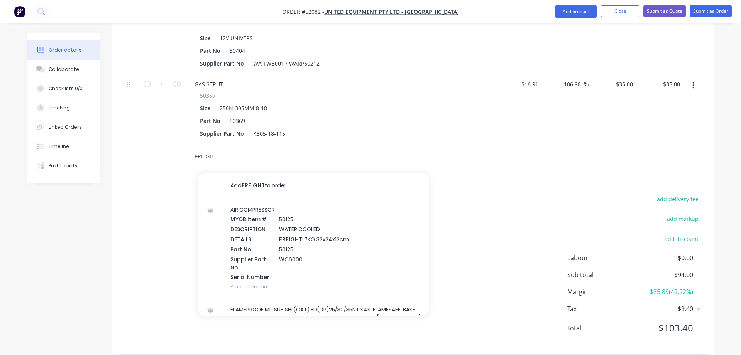
type input "FREIGHT"
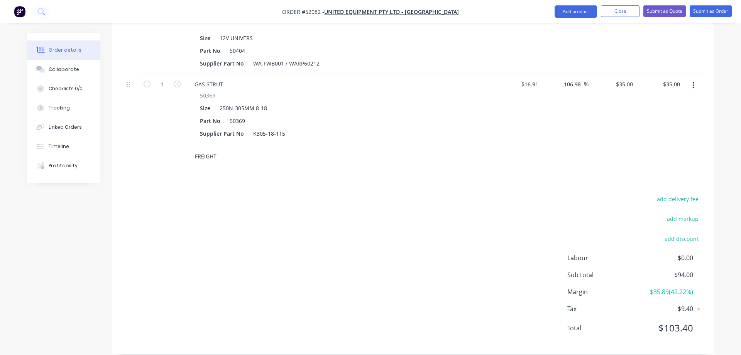
click at [559, 158] on div "FREIGHT" at bounding box center [413, 156] width 579 height 25
click at [670, 194] on button "add delivery fee" at bounding box center [678, 199] width 50 height 10
type input "45"
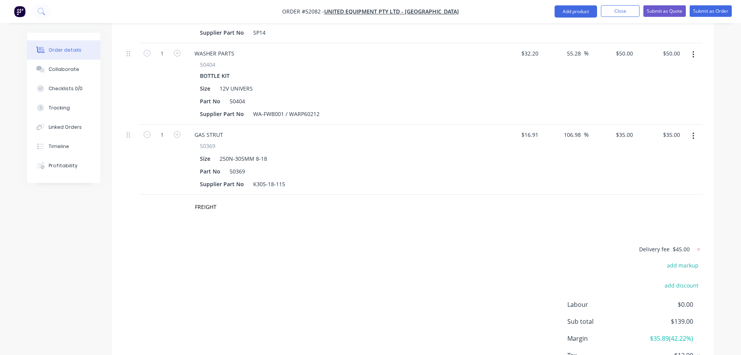
scroll to position [350, 0]
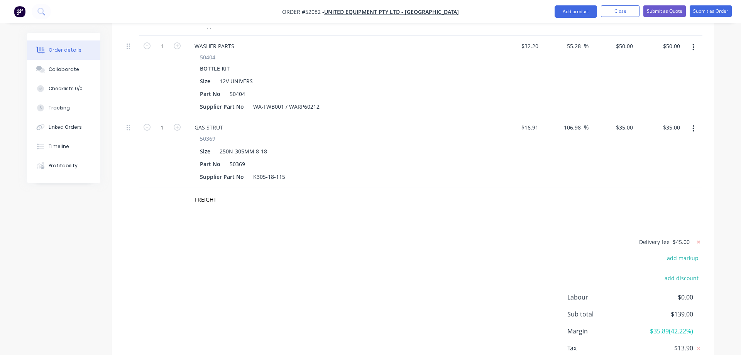
click at [587, 237] on div "Delivery fee $45.00 add markup add discount Labour $0.00 Sub total $139.00 Marg…" at bounding box center [413, 309] width 579 height 145
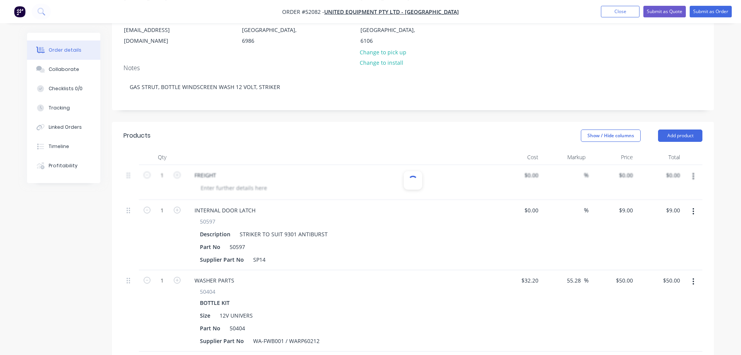
scroll to position [36, 0]
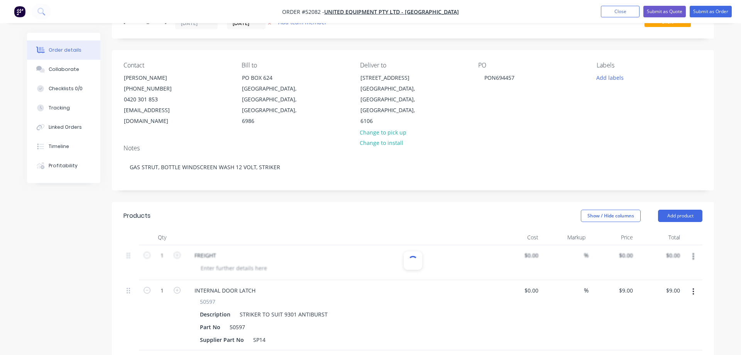
click at [197, 249] on div at bounding box center [413, 262] width 579 height 35
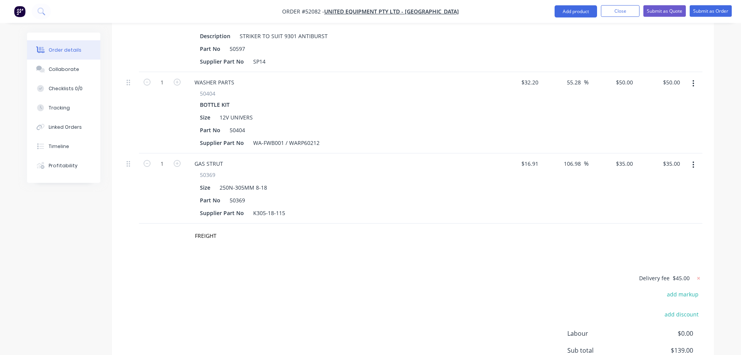
scroll to position [315, 0]
click at [676, 274] on span "$45.00" at bounding box center [681, 278] width 17 height 8
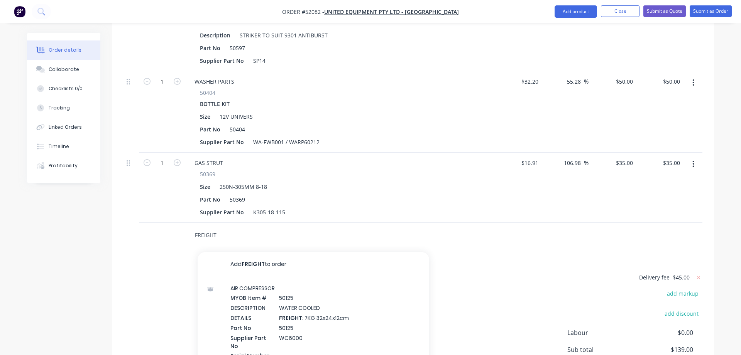
drag, startPoint x: 216, startPoint y: 226, endPoint x: 169, endPoint y: 236, distance: 47.9
click at [195, 236] on input "FREIGHT" at bounding box center [272, 235] width 154 height 15
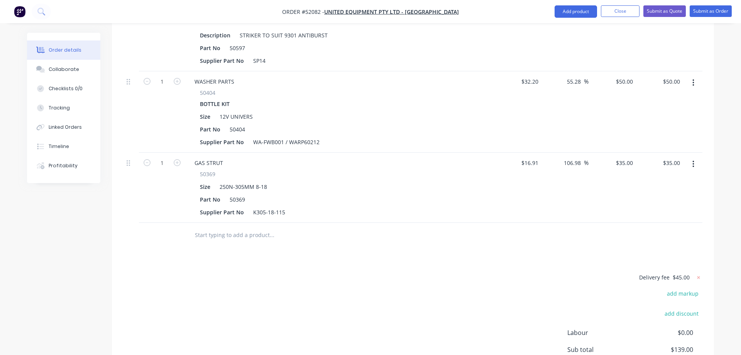
click at [690, 273] on form "Delivery fee $45.00" at bounding box center [653, 278] width 100 height 10
click at [699, 274] on icon at bounding box center [699, 278] width 8 height 8
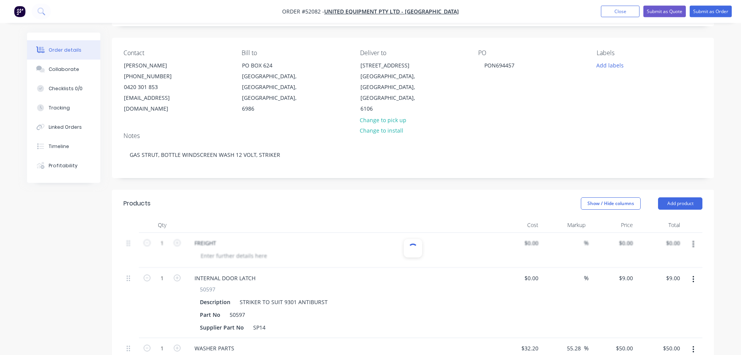
scroll to position [39, 0]
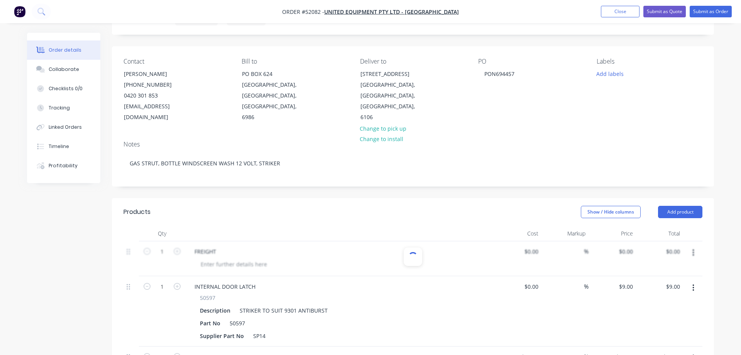
click at [533, 243] on div at bounding box center [413, 259] width 579 height 35
click at [707, 8] on button "Submit as Order" at bounding box center [711, 12] width 42 height 12
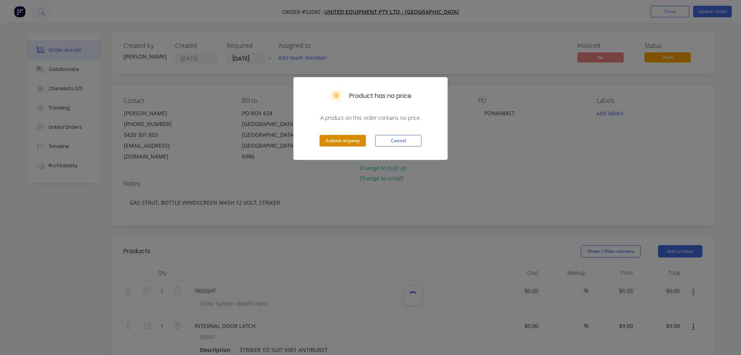
click at [339, 142] on button "Submit anyway" at bounding box center [343, 141] width 46 height 12
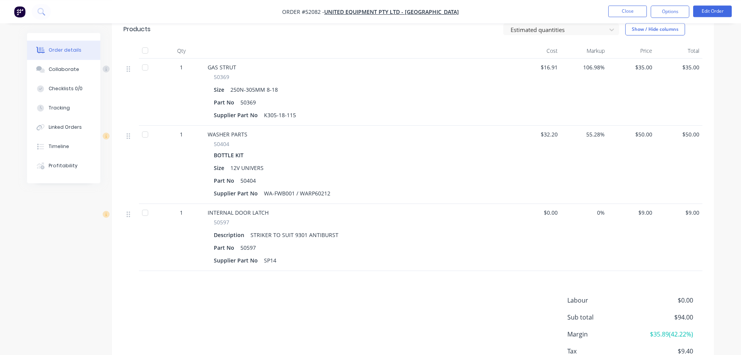
scroll to position [263, 0]
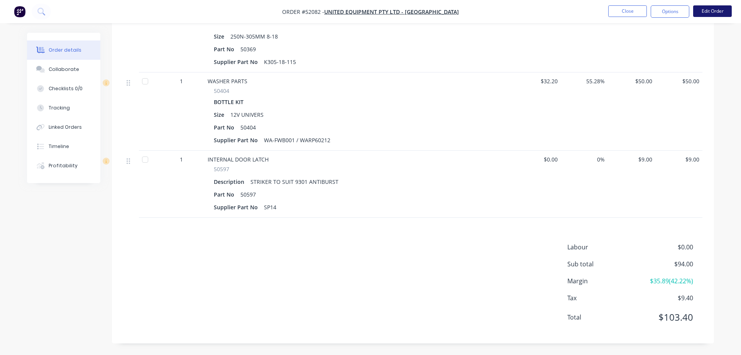
click at [710, 14] on button "Edit Order" at bounding box center [712, 11] width 39 height 12
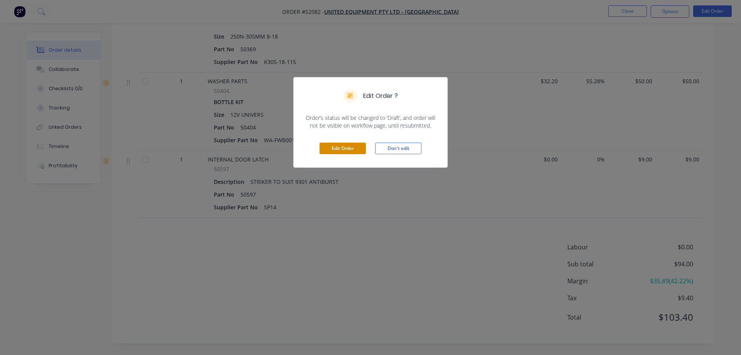
click at [322, 143] on button "Edit Order" at bounding box center [343, 149] width 46 height 12
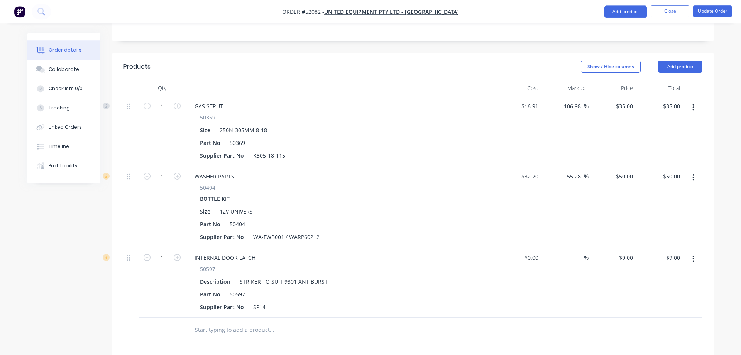
scroll to position [276, 0]
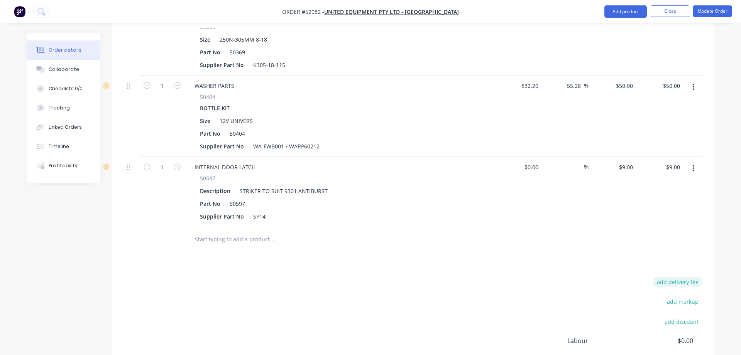
click at [672, 277] on button "add delivery fee" at bounding box center [678, 282] width 50 height 10
type input "45"
click at [698, 278] on icon at bounding box center [699, 282] width 8 height 8
click at [192, 232] on div at bounding box center [304, 239] width 232 height 15
click at [204, 232] on input "text" at bounding box center [272, 239] width 154 height 15
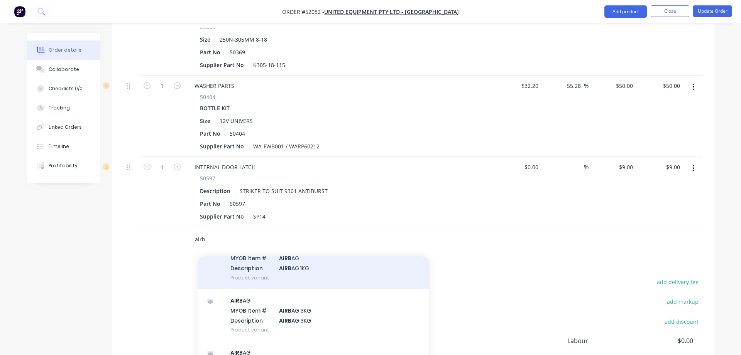
scroll to position [0, 0]
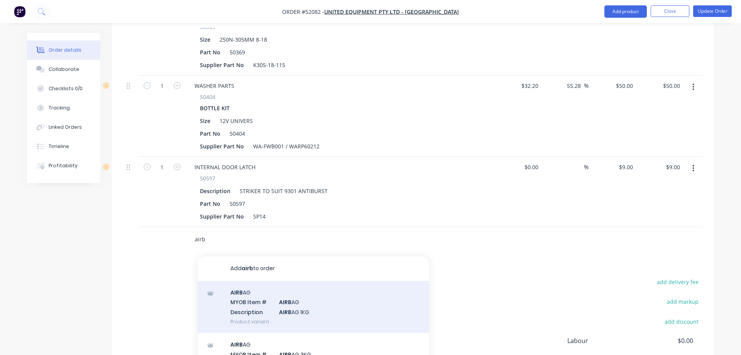
type input "airb"
click at [244, 293] on div "AIRB AG MYOB Item # AIRB AG Description AIRB AG 1KG Product variant" at bounding box center [314, 307] width 232 height 52
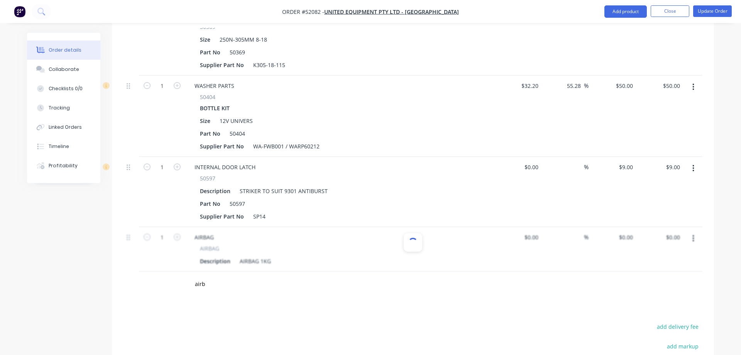
type input "$35.00"
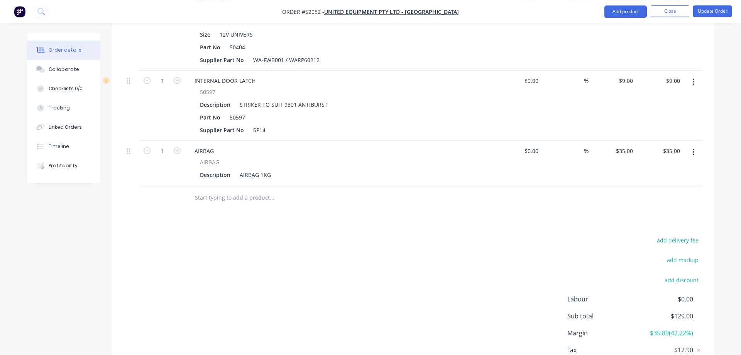
scroll to position [394, 0]
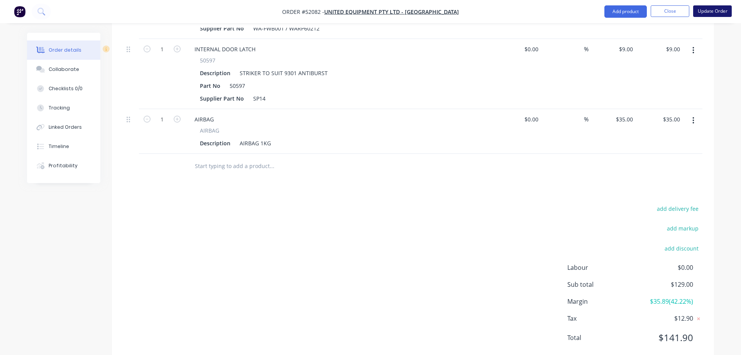
click at [709, 8] on button "Update Order" at bounding box center [712, 11] width 39 height 12
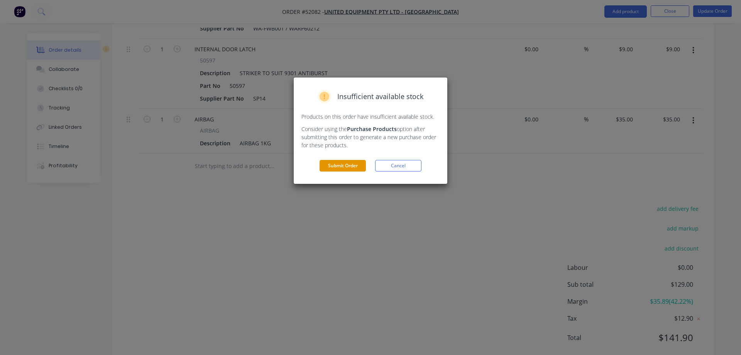
click at [320, 167] on button "Submit Order" at bounding box center [343, 166] width 46 height 12
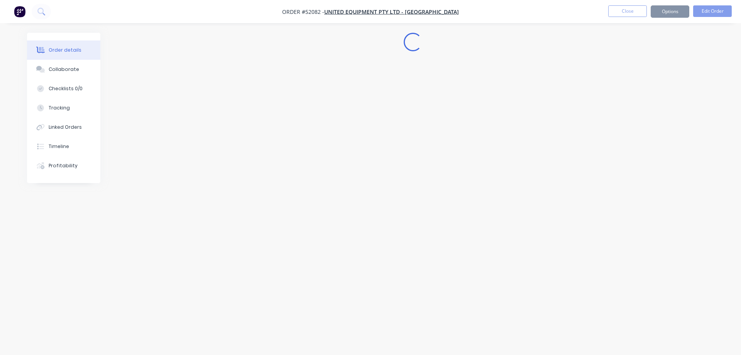
scroll to position [0, 0]
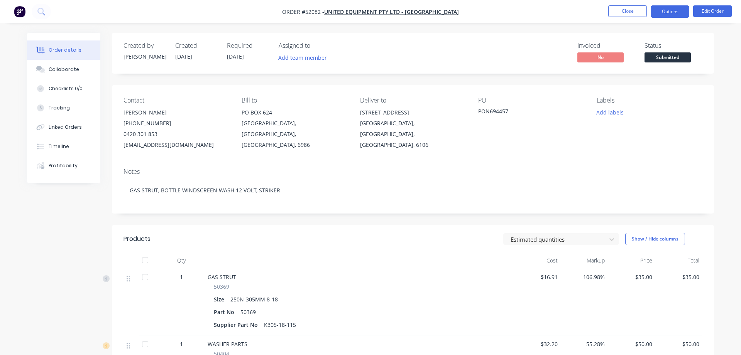
click at [670, 12] on button "Options" at bounding box center [670, 11] width 39 height 12
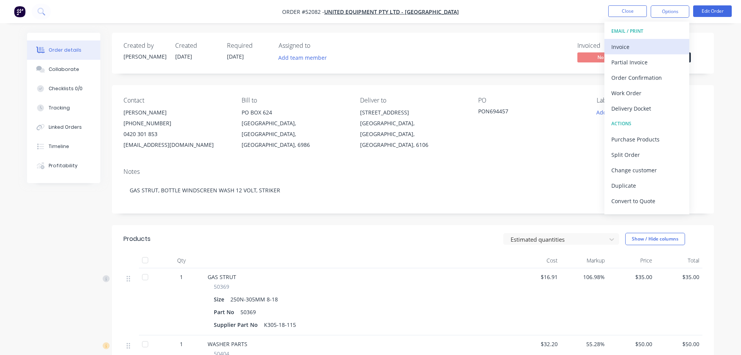
click at [631, 49] on div "Invoice" at bounding box center [646, 46] width 71 height 11
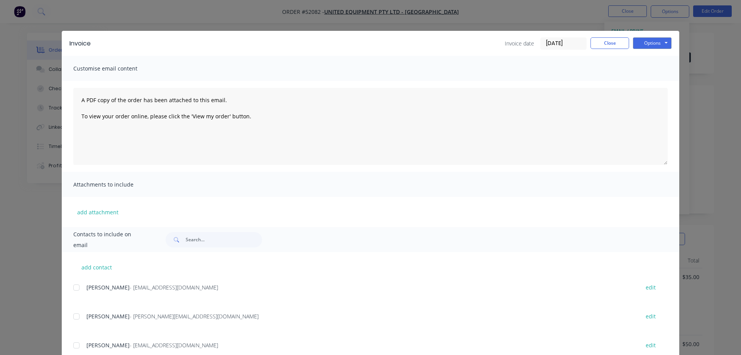
scroll to position [88, 0]
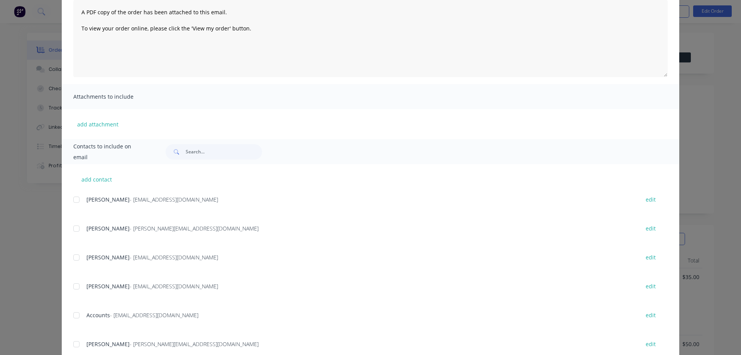
click at [76, 257] on div at bounding box center [76, 257] width 15 height 15
click at [76, 228] on div at bounding box center [76, 227] width 15 height 15
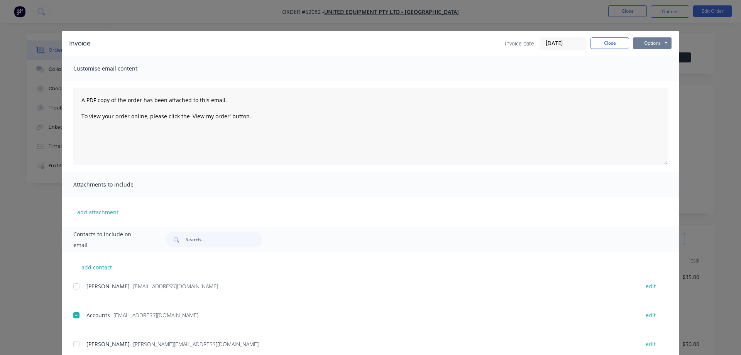
click at [646, 46] on button "Options" at bounding box center [652, 43] width 39 height 12
click at [655, 86] on button "Email" at bounding box center [657, 82] width 49 height 13
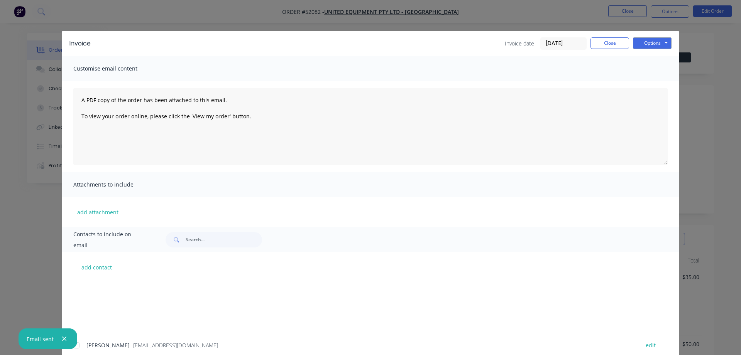
scroll to position [88, 0]
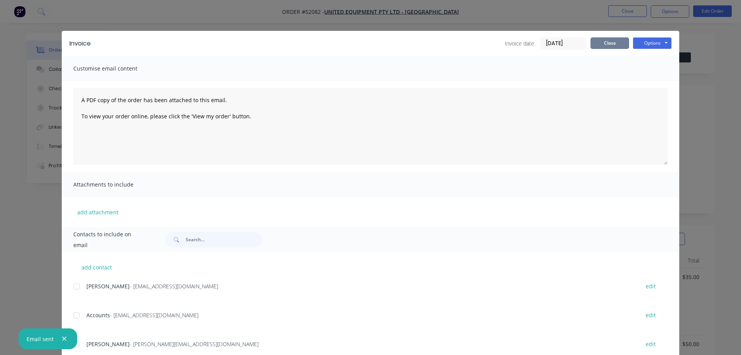
click at [605, 40] on button "Close" at bounding box center [610, 43] width 39 height 12
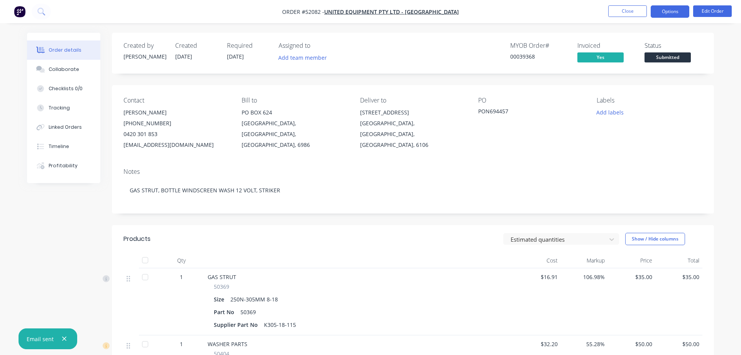
click at [670, 13] on button "Options" at bounding box center [670, 11] width 39 height 12
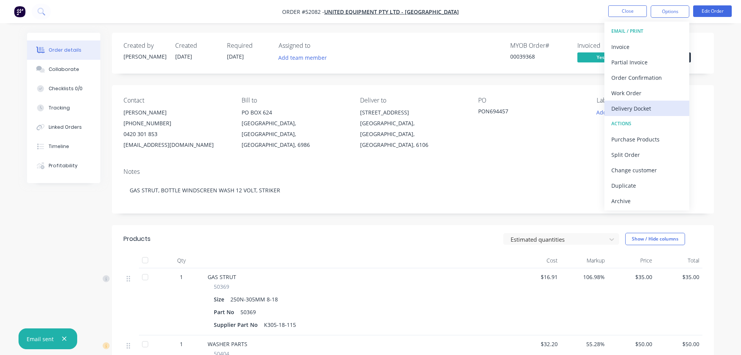
click at [645, 112] on div "Delivery Docket" at bounding box center [646, 108] width 71 height 11
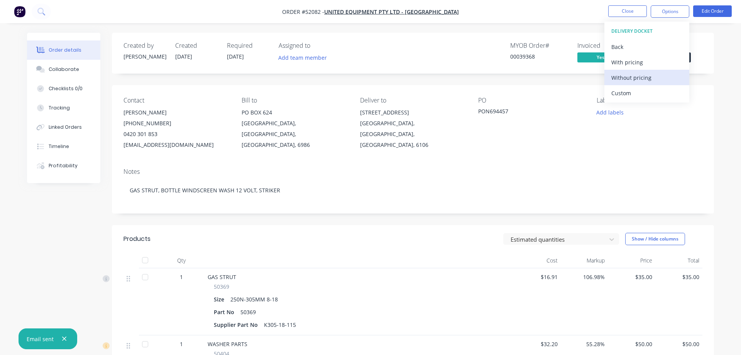
click at [628, 79] on div "Without pricing" at bounding box center [646, 77] width 71 height 11
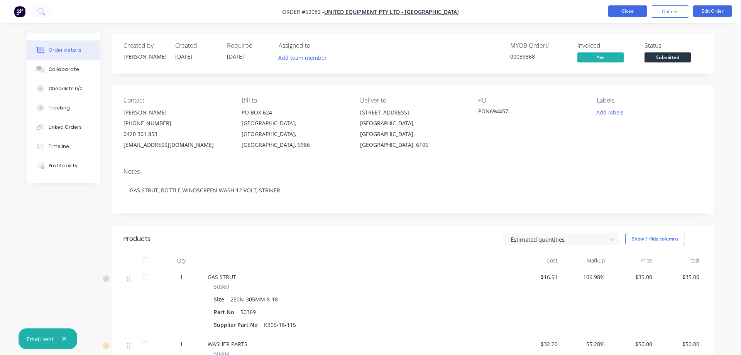
click at [618, 10] on button "Close" at bounding box center [627, 11] width 39 height 12
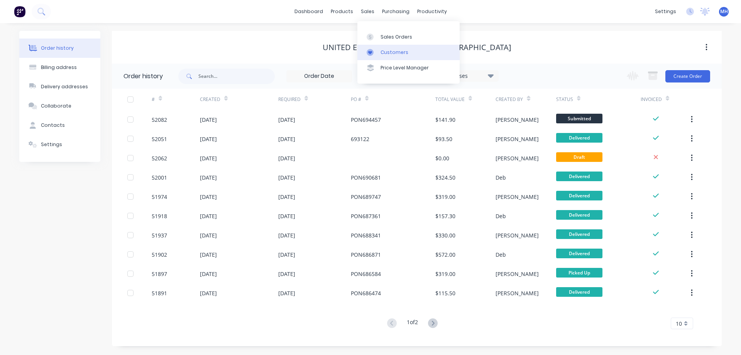
click at [385, 52] on div "Customers" at bounding box center [395, 52] width 28 height 7
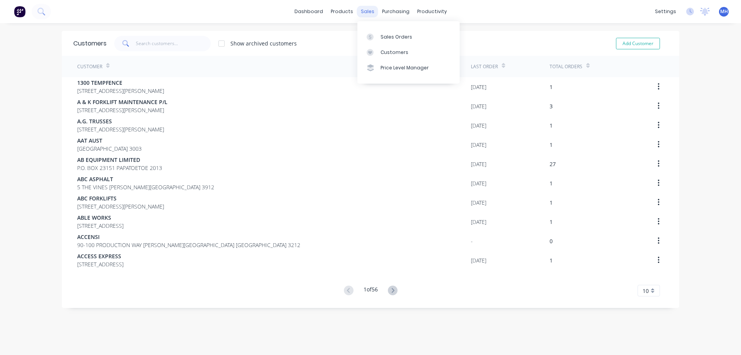
click at [366, 10] on div "sales" at bounding box center [367, 12] width 21 height 12
click at [390, 38] on div "Sales Orders" at bounding box center [397, 37] width 32 height 7
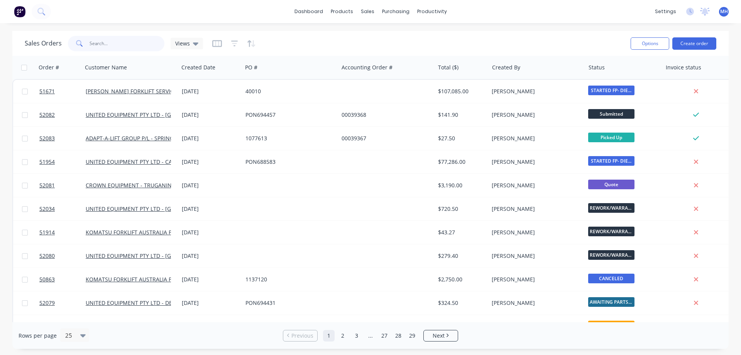
click at [102, 46] on input "text" at bounding box center [127, 43] width 75 height 15
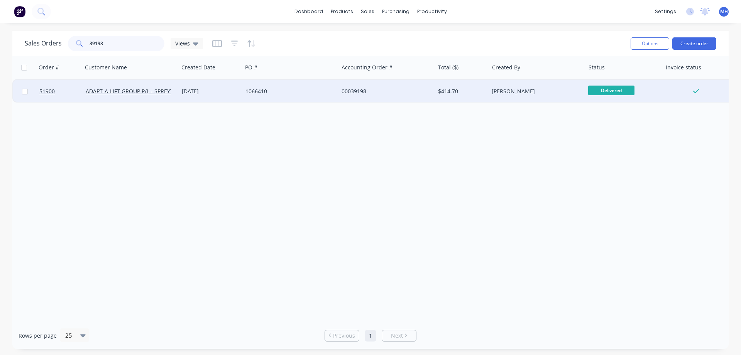
type input "39198"
click at [362, 91] on div "00039198" at bounding box center [385, 92] width 86 height 8
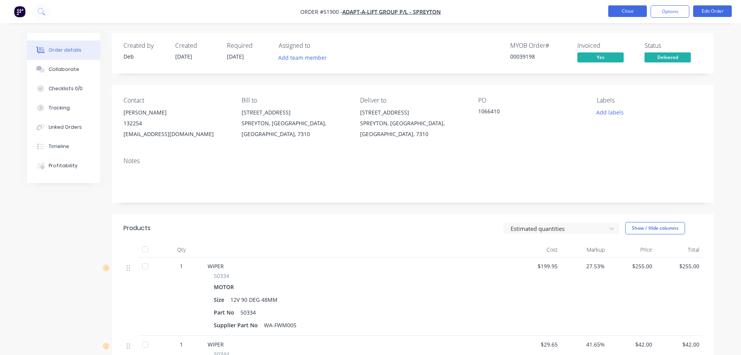
click at [635, 9] on button "Close" at bounding box center [627, 11] width 39 height 12
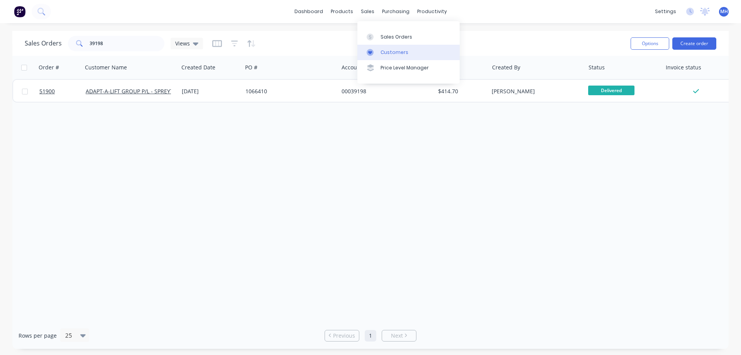
click at [375, 53] on div at bounding box center [373, 52] width 12 height 7
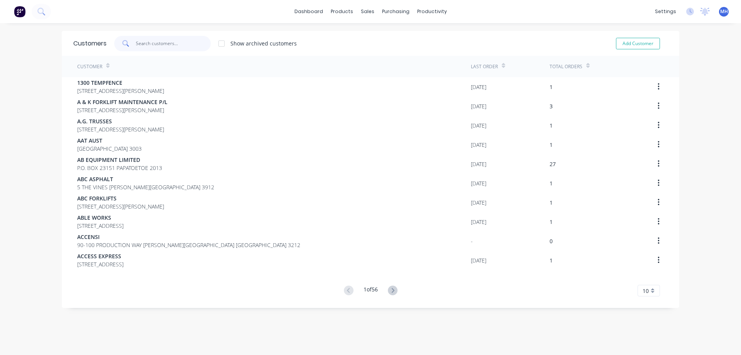
click at [140, 42] on input "text" at bounding box center [173, 43] width 75 height 15
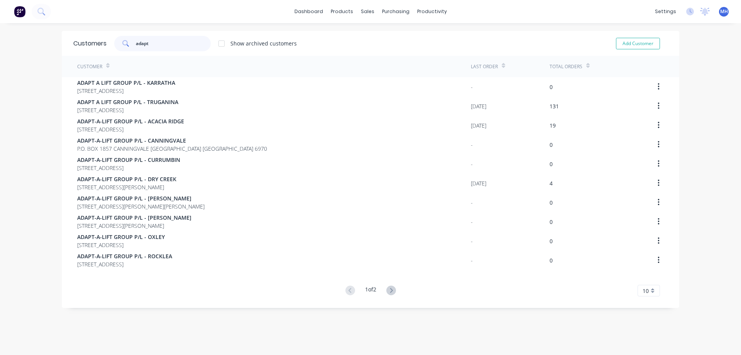
type input "adapt"
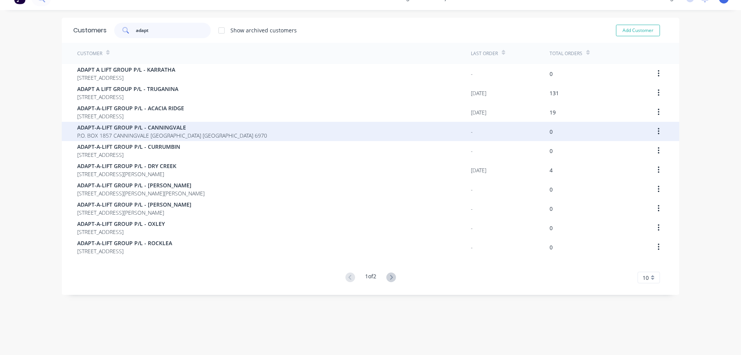
scroll to position [15, 0]
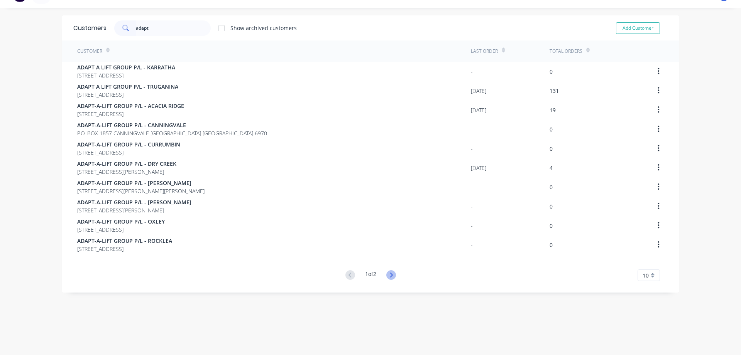
click at [393, 276] on icon at bounding box center [391, 276] width 10 height 10
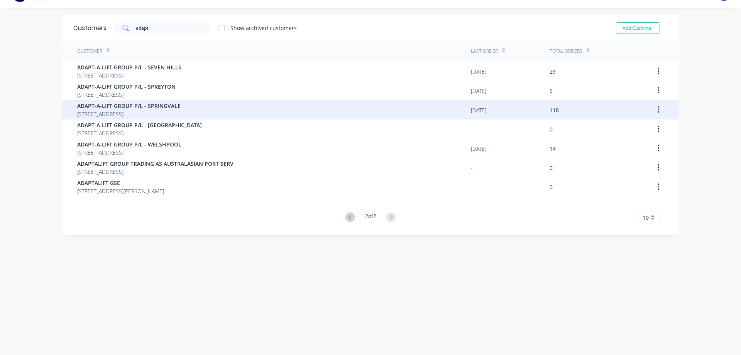
click at [117, 105] on span "ADAPT-A-LIFT GROUP P/L - SPRINGVALE" at bounding box center [128, 106] width 103 height 8
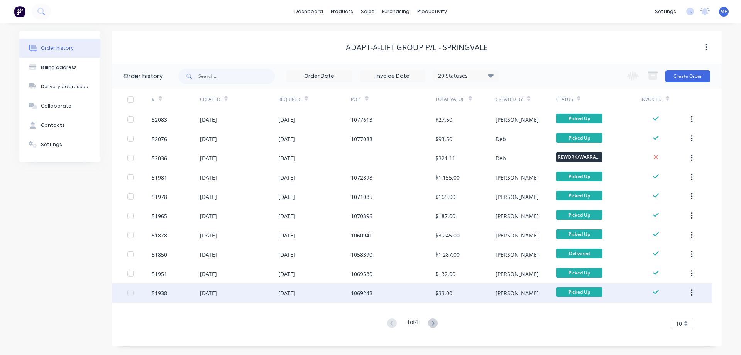
click at [317, 295] on div "[DATE]" at bounding box center [314, 293] width 73 height 19
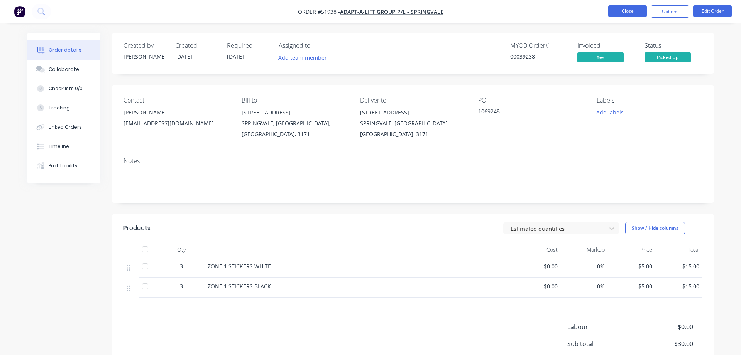
click at [630, 8] on button "Close" at bounding box center [627, 11] width 39 height 12
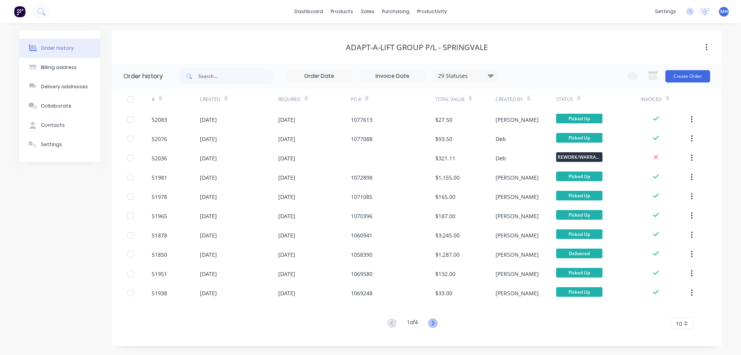
click at [433, 322] on icon at bounding box center [433, 323] width 3 height 5
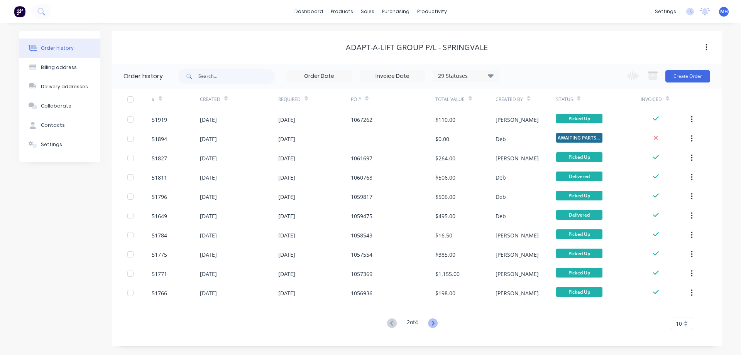
click at [436, 323] on icon at bounding box center [433, 324] width 10 height 10
